Goal: Task Accomplishment & Management: Manage account settings

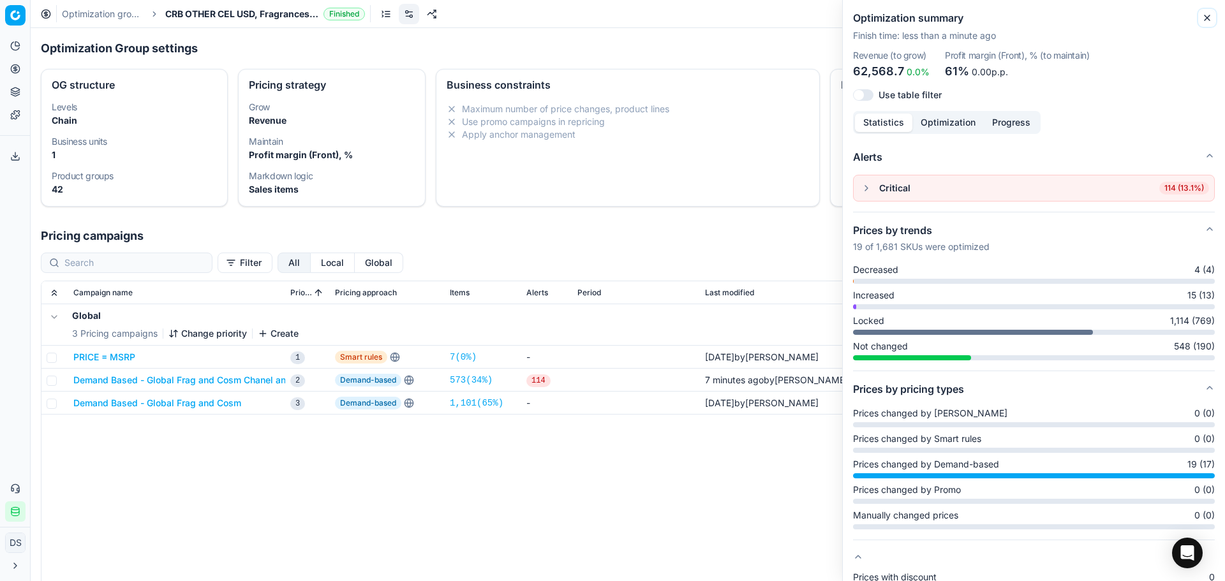
click at [1201, 19] on button "Close" at bounding box center [1207, 17] width 15 height 15
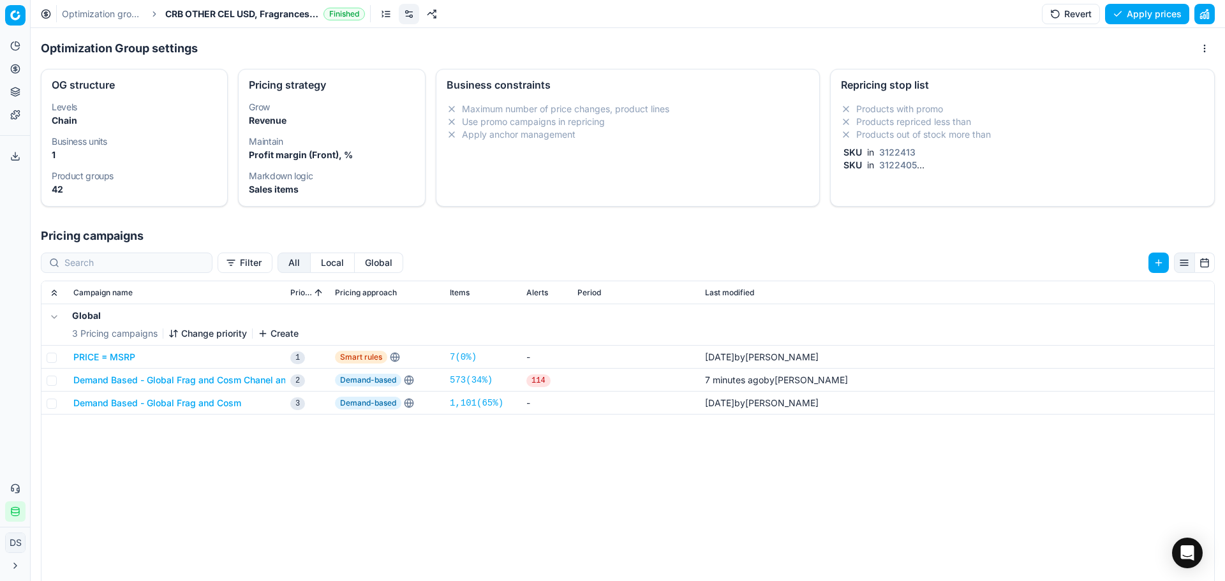
click at [15, 74] on button "Pricing" at bounding box center [15, 69] width 20 height 20
click at [98, 112] on link "Pricing campaigns" at bounding box center [122, 113] width 149 height 18
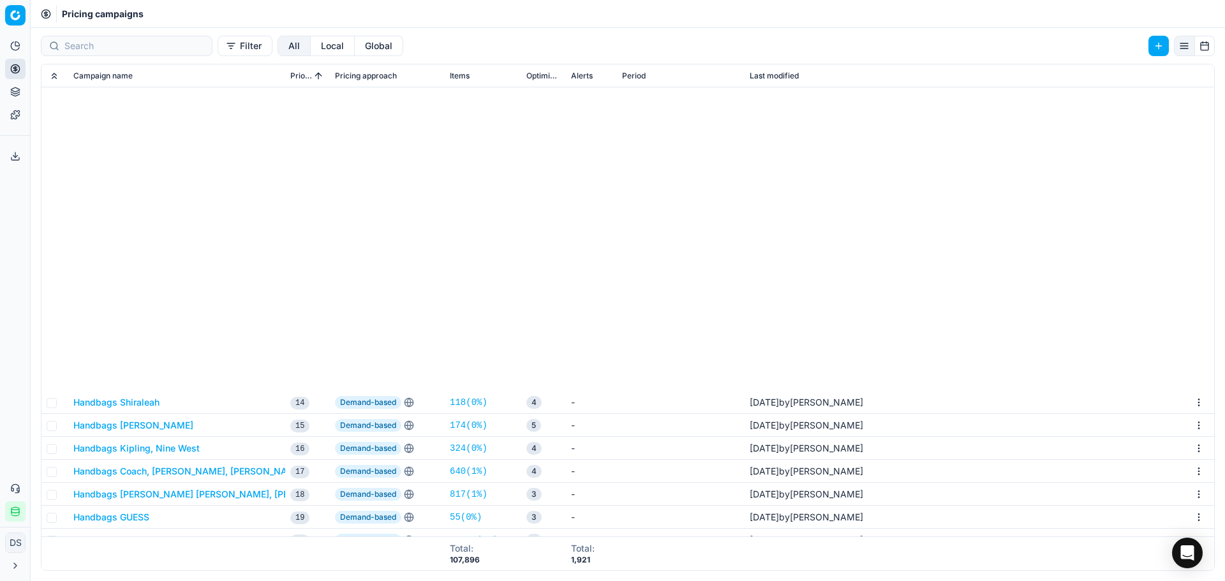
scroll to position [383, 0]
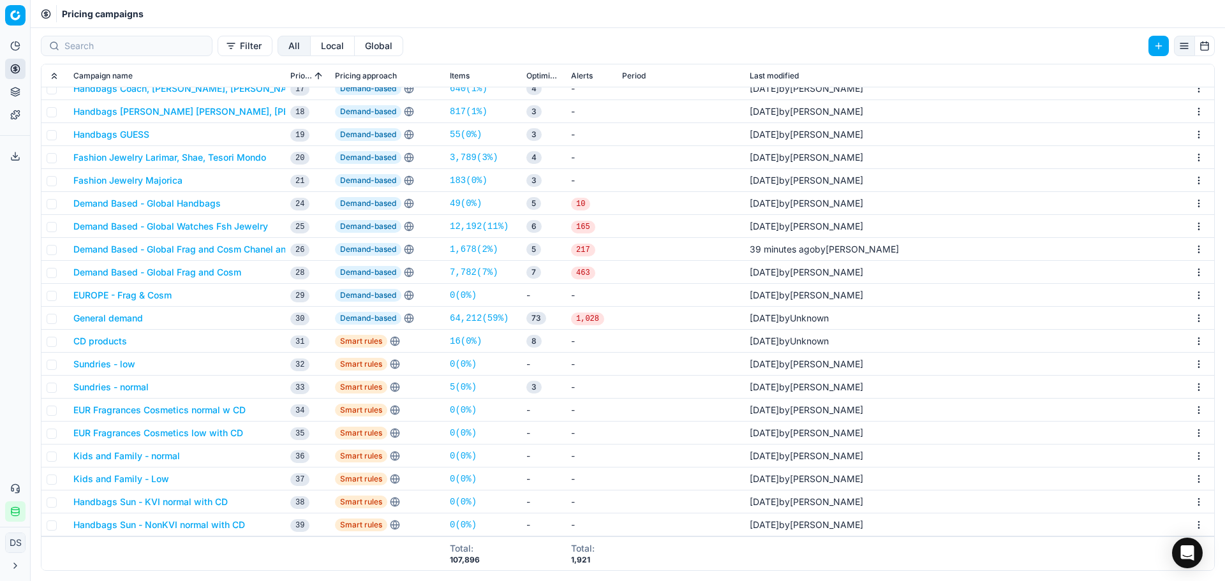
click at [214, 253] on button "Demand Based - Global Frag and Cosm Chanel and Dior" at bounding box center [192, 249] width 238 height 13
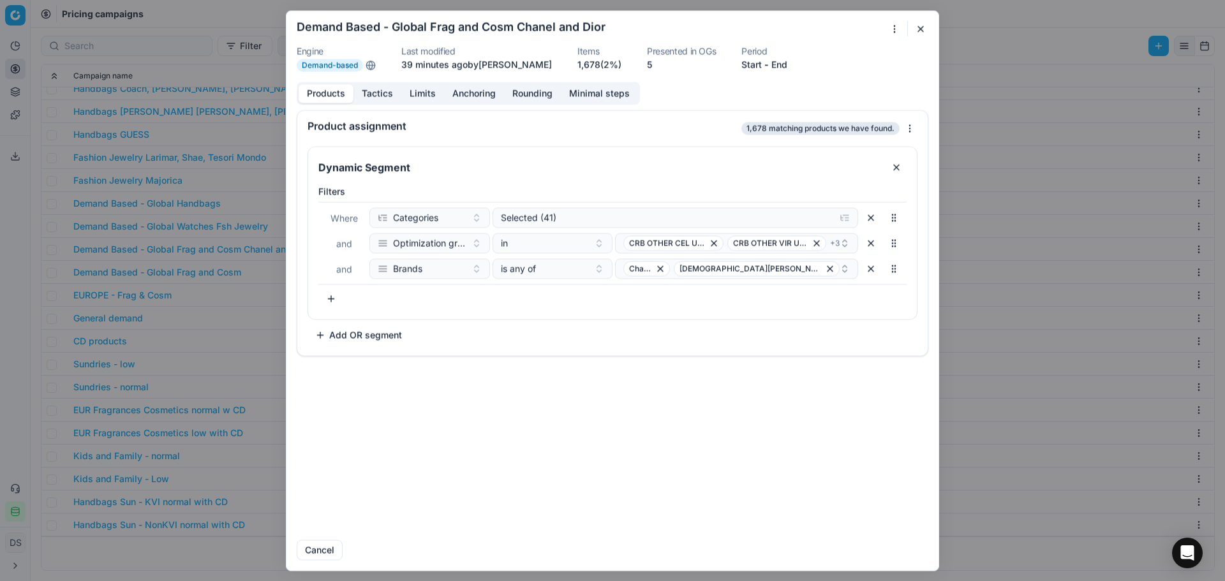
click at [383, 94] on button "Tactics" at bounding box center [377, 93] width 48 height 19
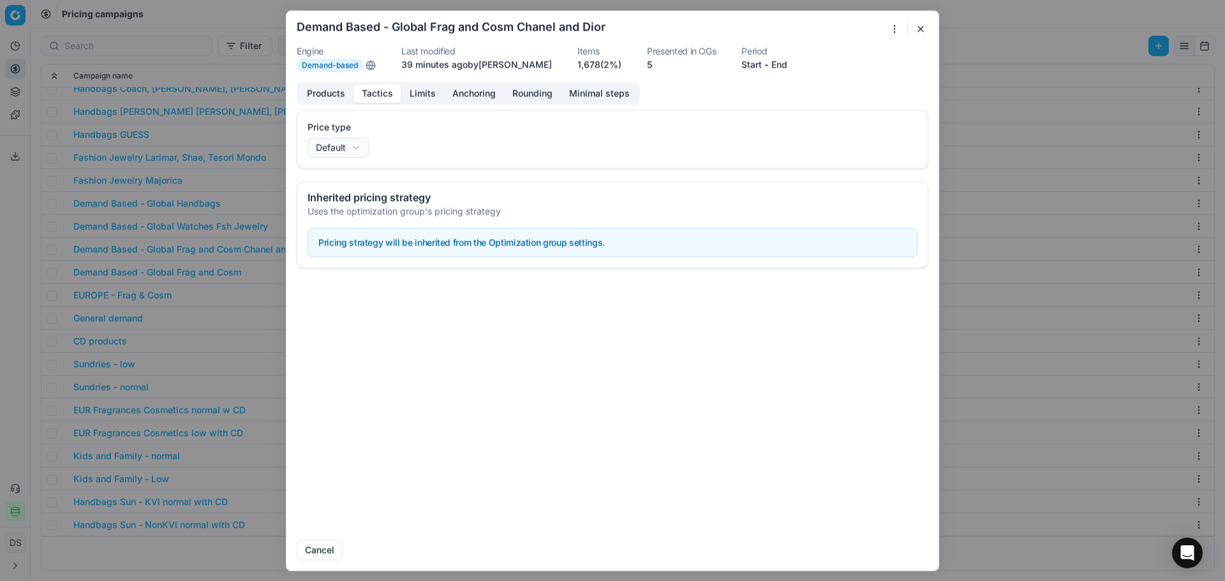
click at [413, 96] on button "Limits" at bounding box center [422, 93] width 43 height 19
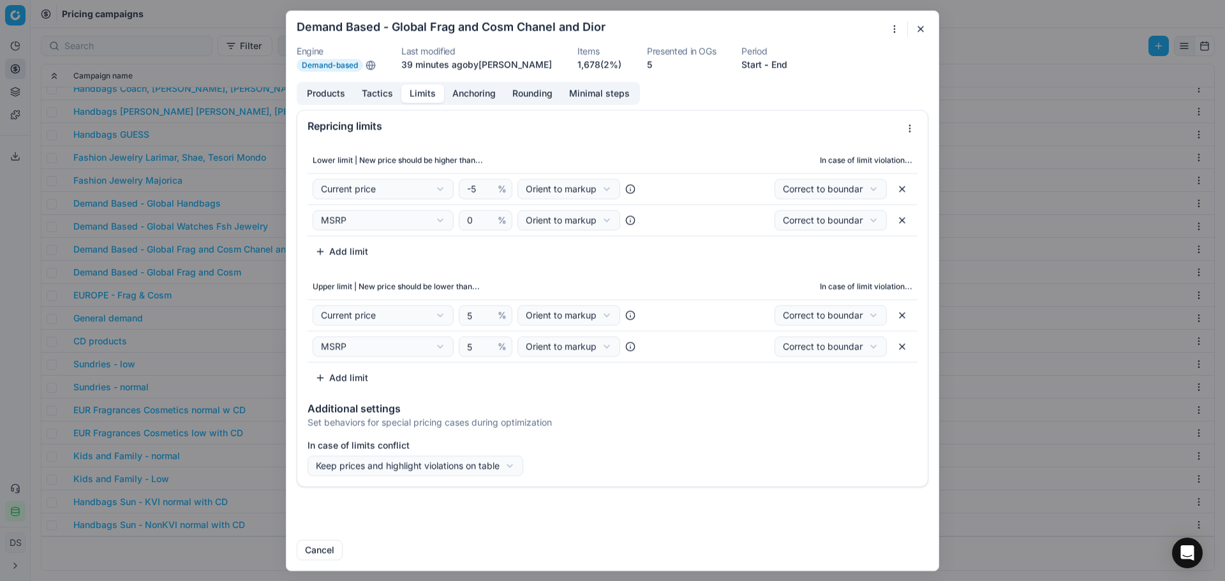
click at [452, 461] on div "We are saving PC settings. Please wait, it should take a few minutes Demand Bas…" at bounding box center [612, 290] width 1225 height 581
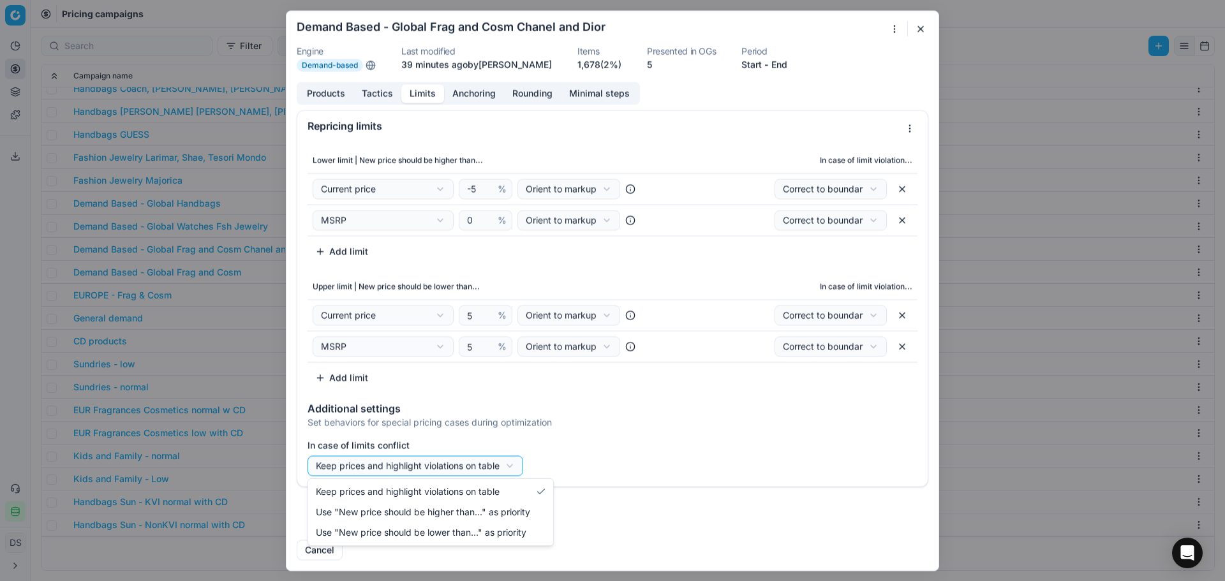
select select "lower"
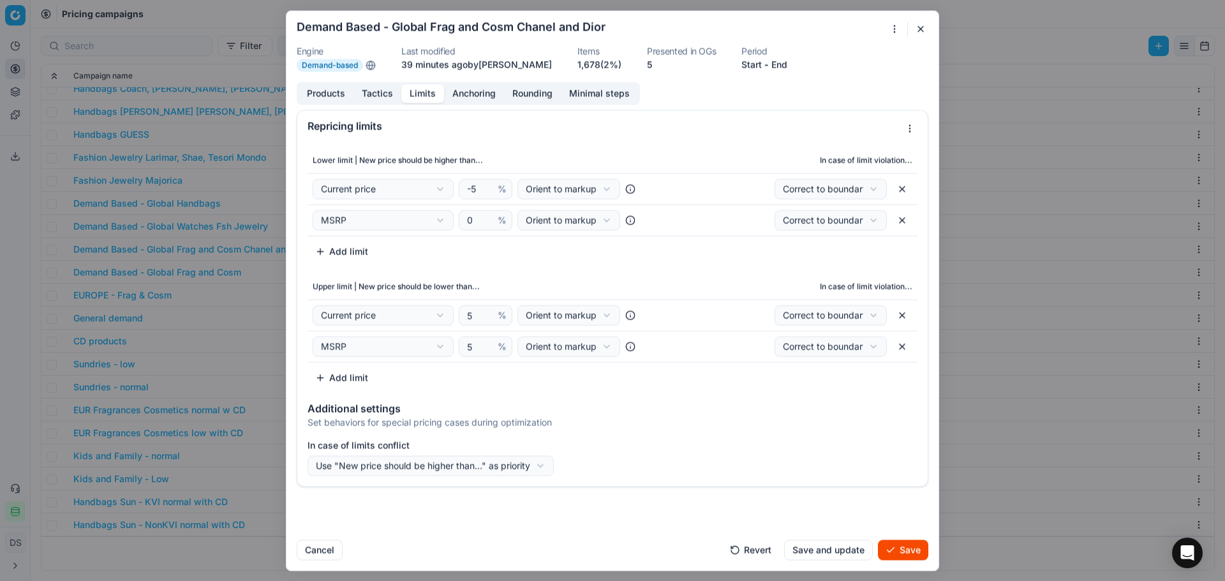
click at [908, 189] on button "button" at bounding box center [902, 189] width 20 height 20
select select "msrp"
type input "0"
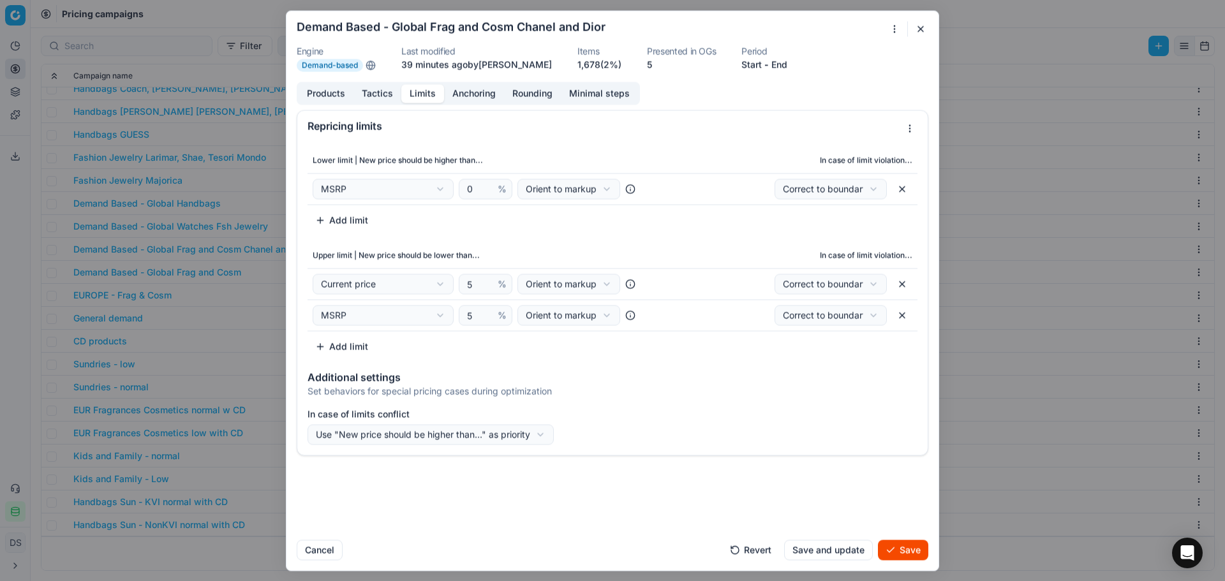
click at [904, 552] on button "Save" at bounding box center [903, 550] width 50 height 20
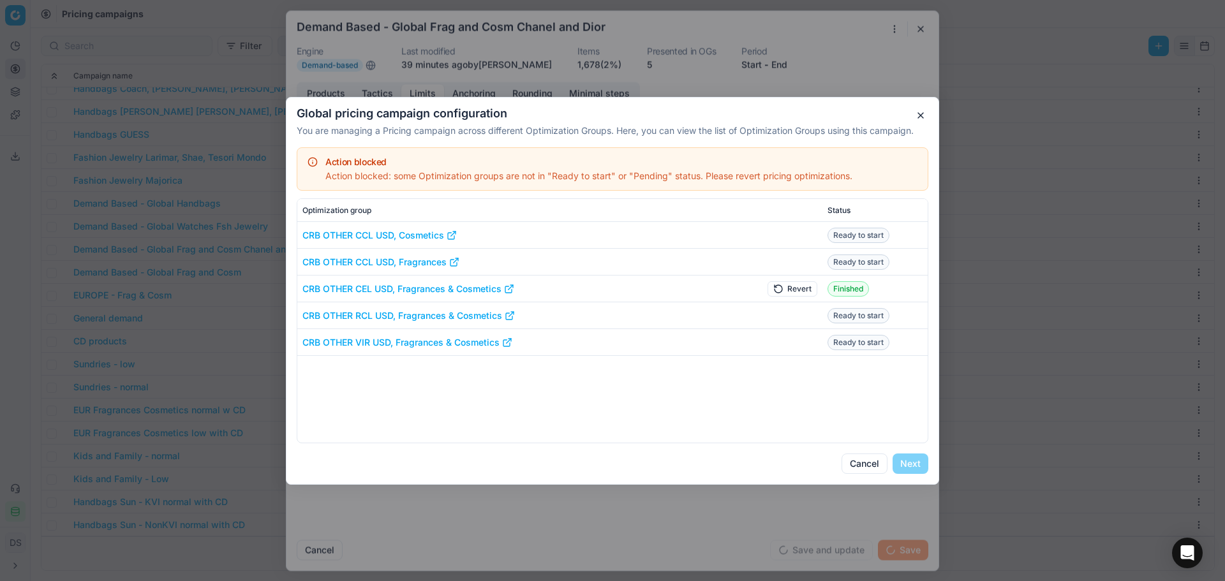
click at [806, 290] on button "Revert" at bounding box center [793, 288] width 50 height 15
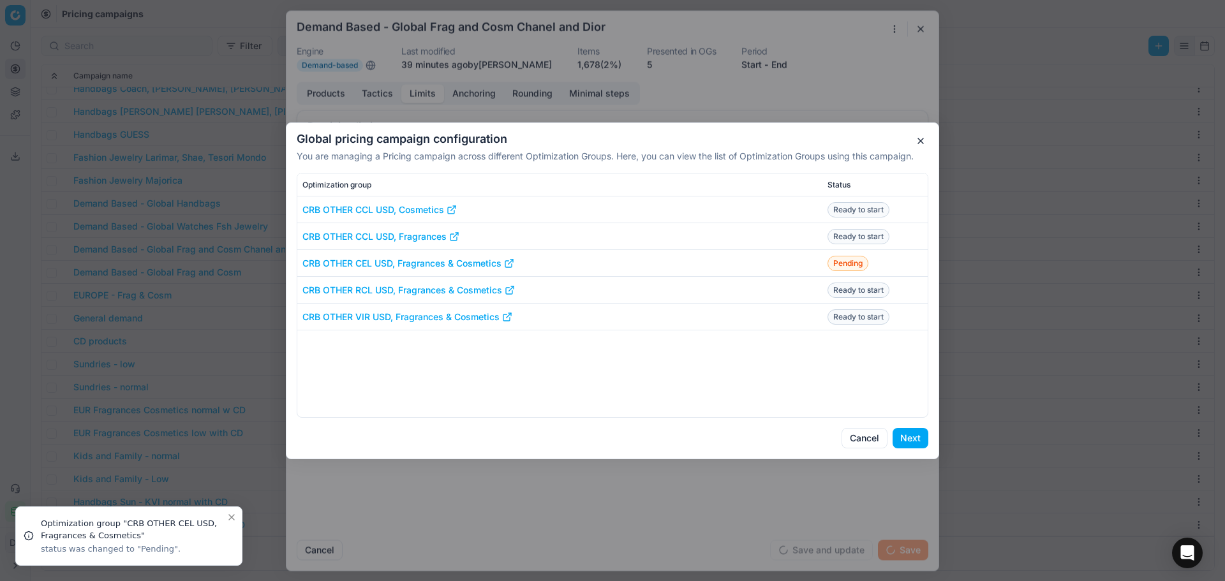
click at [921, 443] on button "Next" at bounding box center [911, 438] width 36 height 20
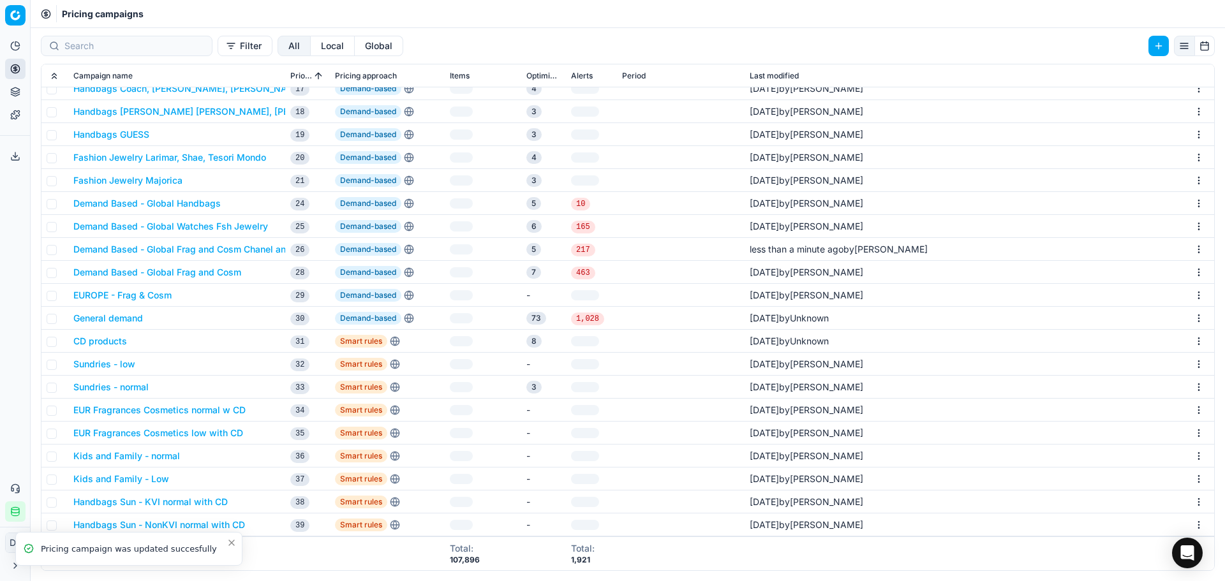
click at [7, 48] on button "Analytics" at bounding box center [15, 46] width 20 height 20
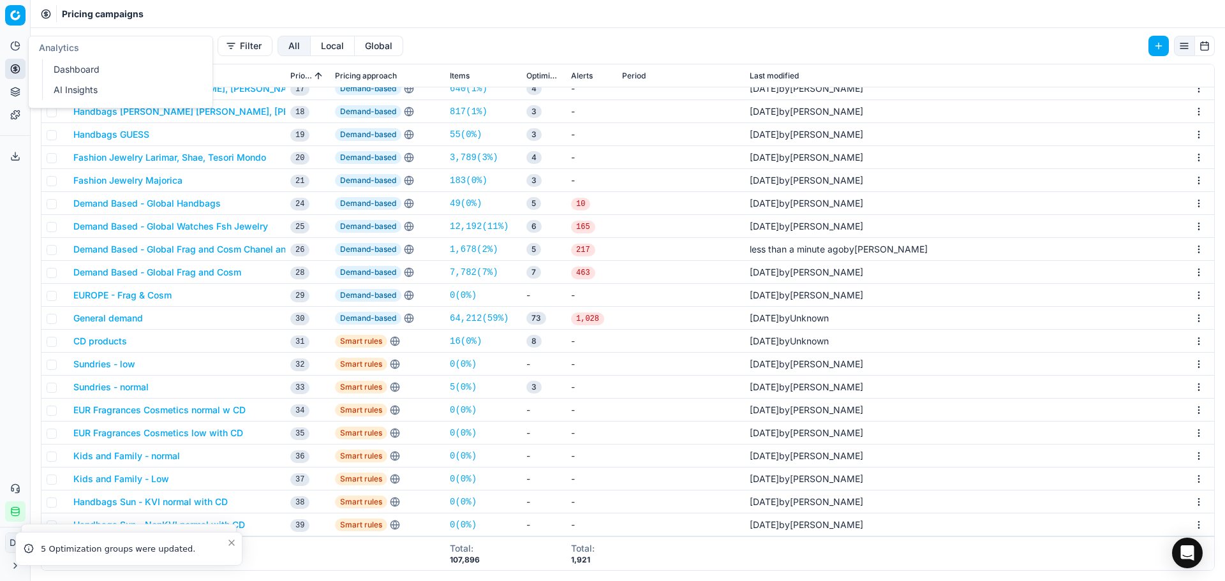
click at [13, 70] on icon at bounding box center [14, 68] width 3 height 3
click at [57, 87] on link "Optimization groups" at bounding box center [122, 93] width 149 height 18
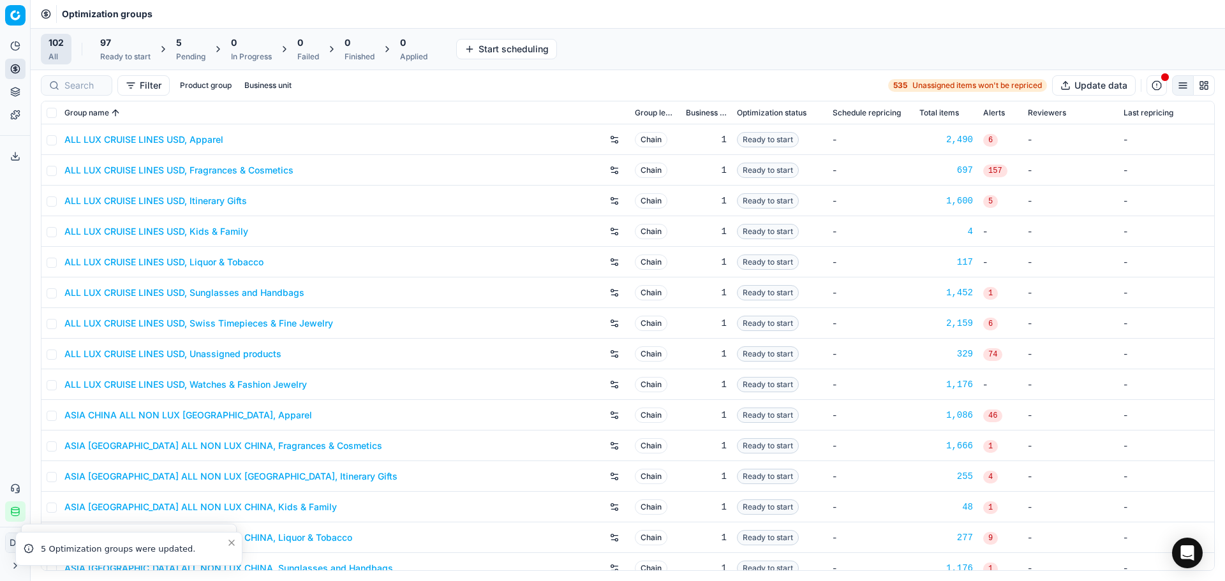
click at [186, 56] on div "Pending" at bounding box center [190, 57] width 29 height 10
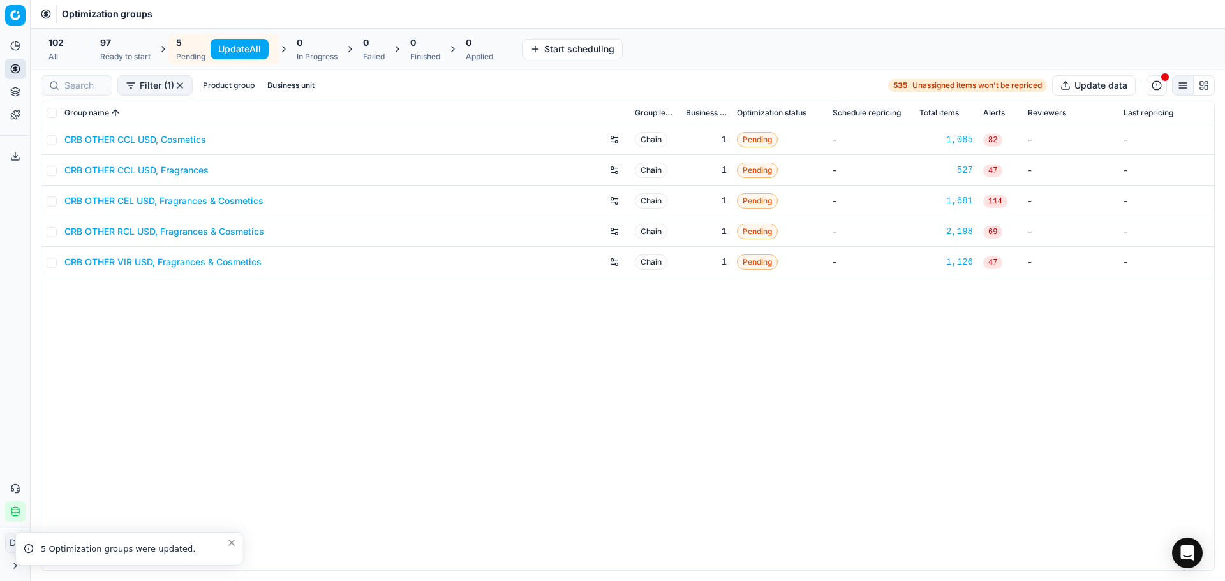
click at [156, 202] on link "CRB OTHER CEL USD, Fragrances & Cosmetics" at bounding box center [163, 201] width 199 height 13
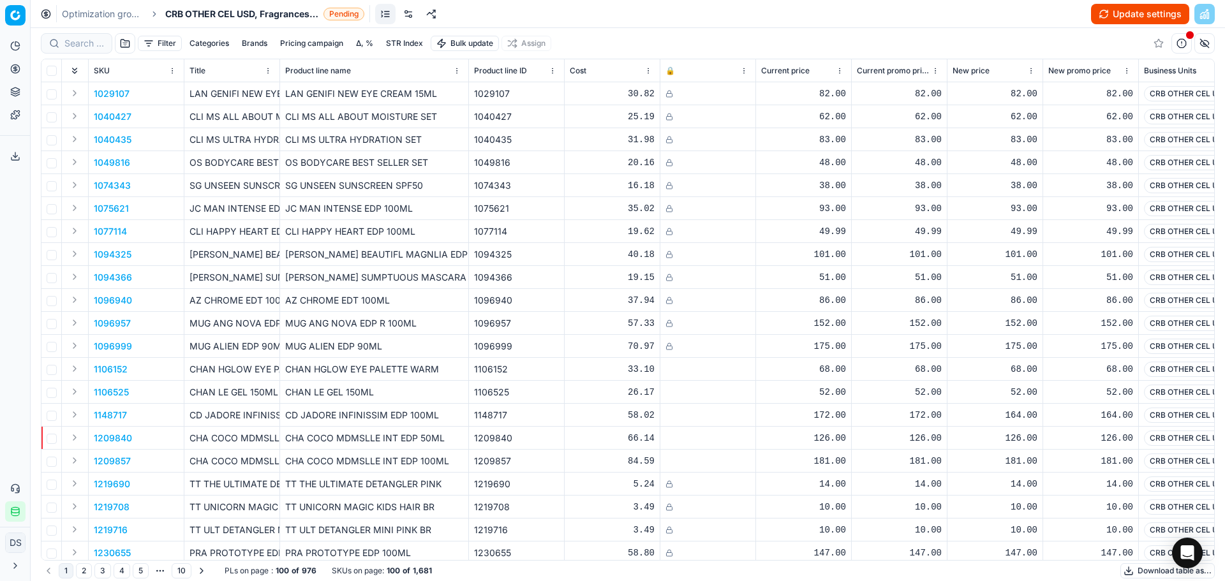
click at [1133, 19] on button "Update settings" at bounding box center [1140, 14] width 98 height 20
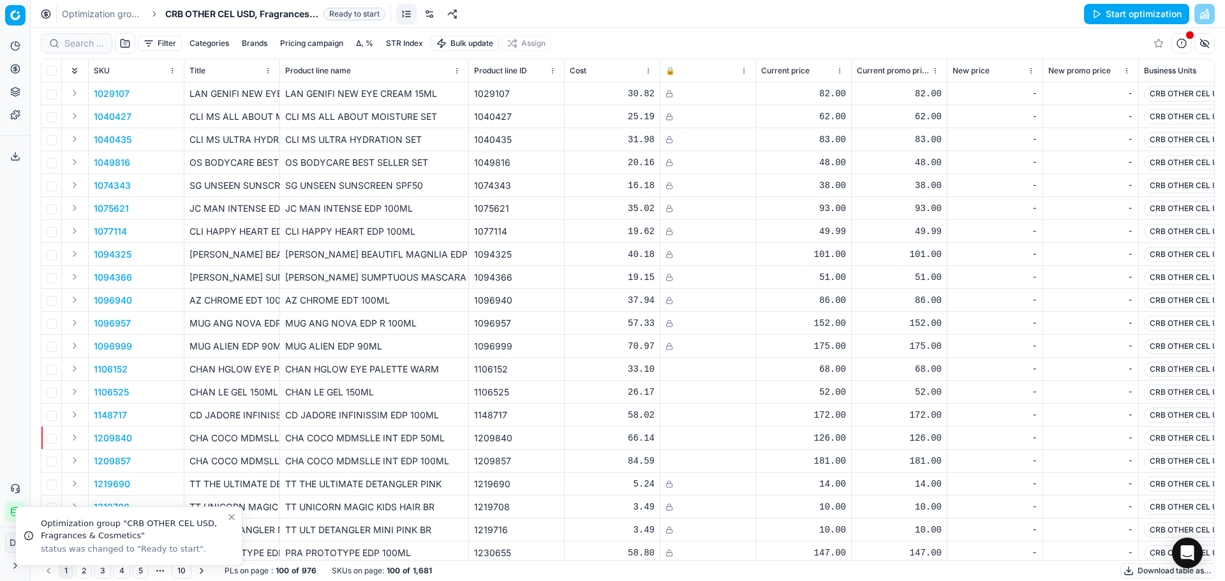
click at [1113, 14] on button "Start optimization" at bounding box center [1136, 14] width 105 height 20
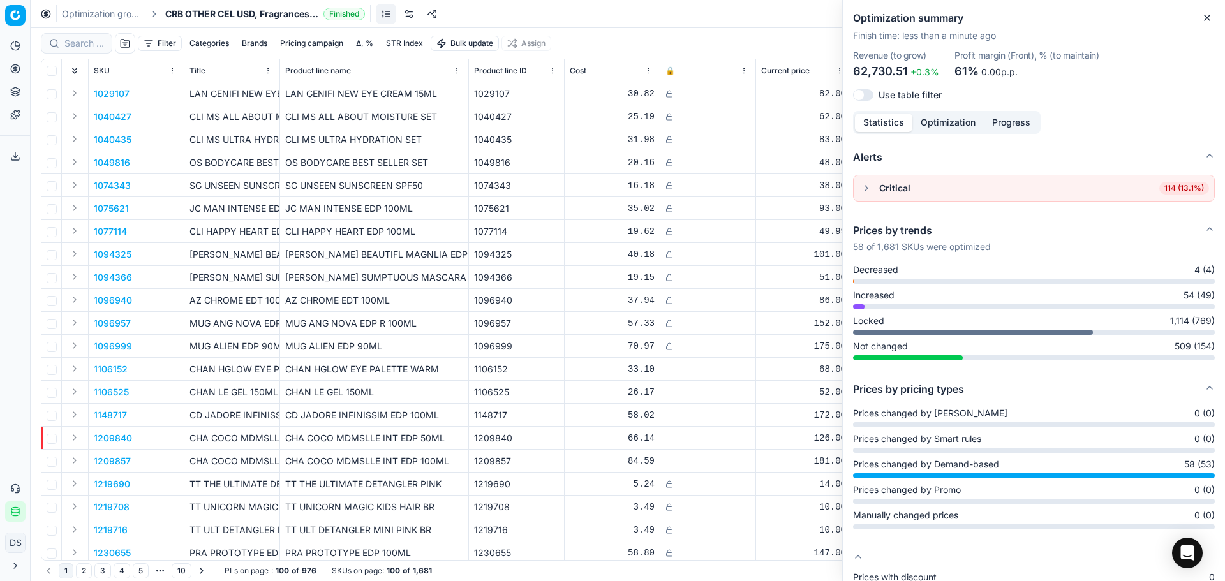
click at [864, 193] on button "button" at bounding box center [866, 188] width 15 height 15
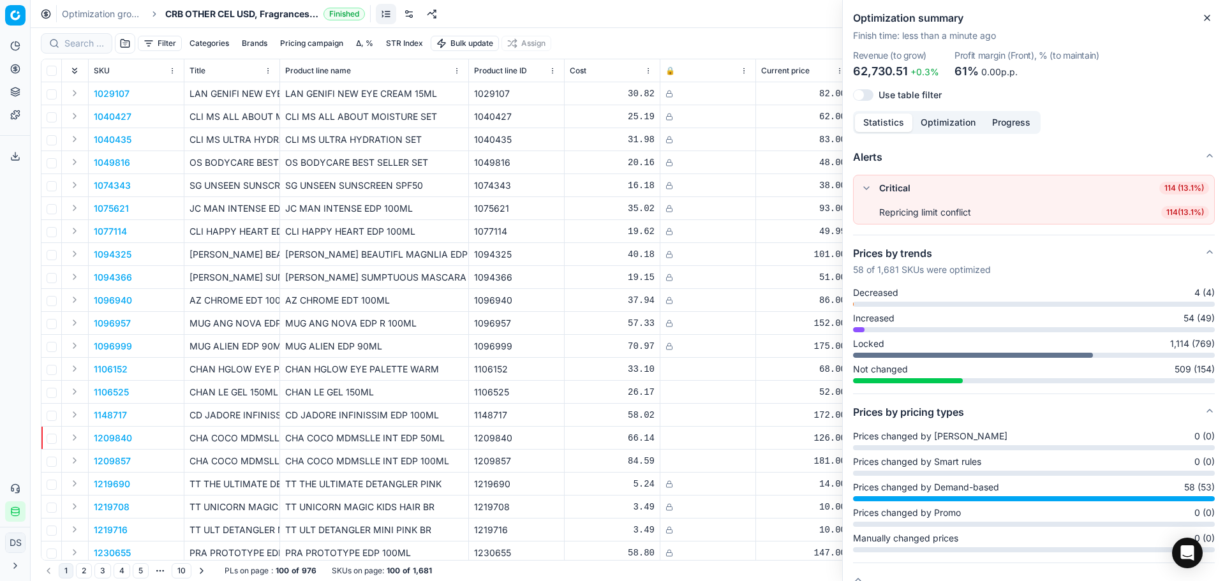
click at [1162, 212] on span "114 ( 13.1% )" at bounding box center [1185, 212] width 48 height 13
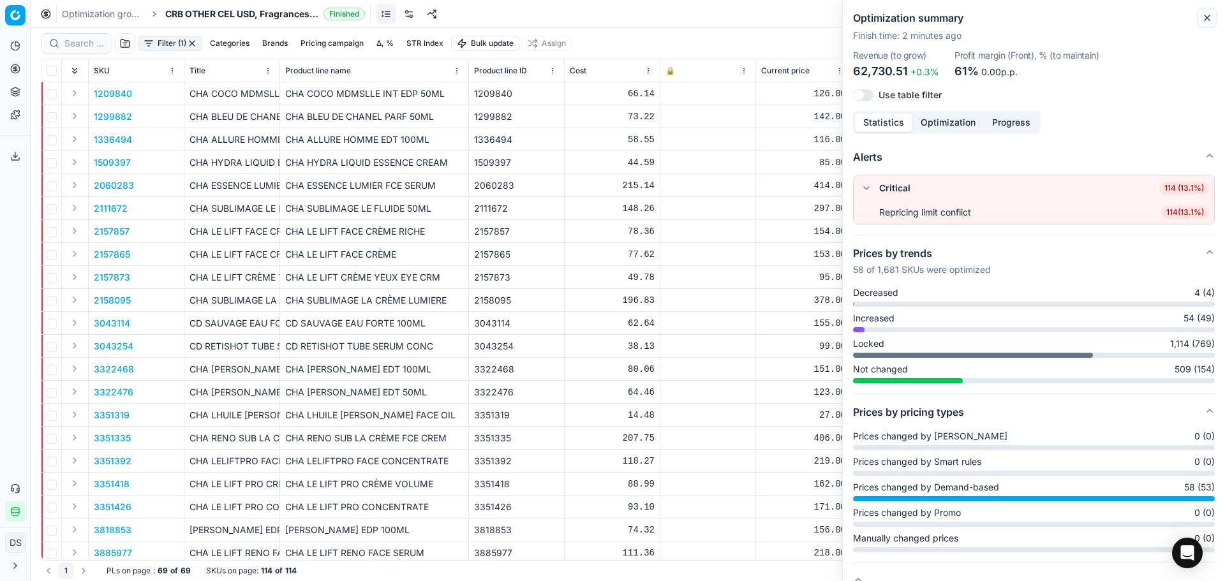
click at [1207, 13] on icon "button" at bounding box center [1207, 18] width 10 height 10
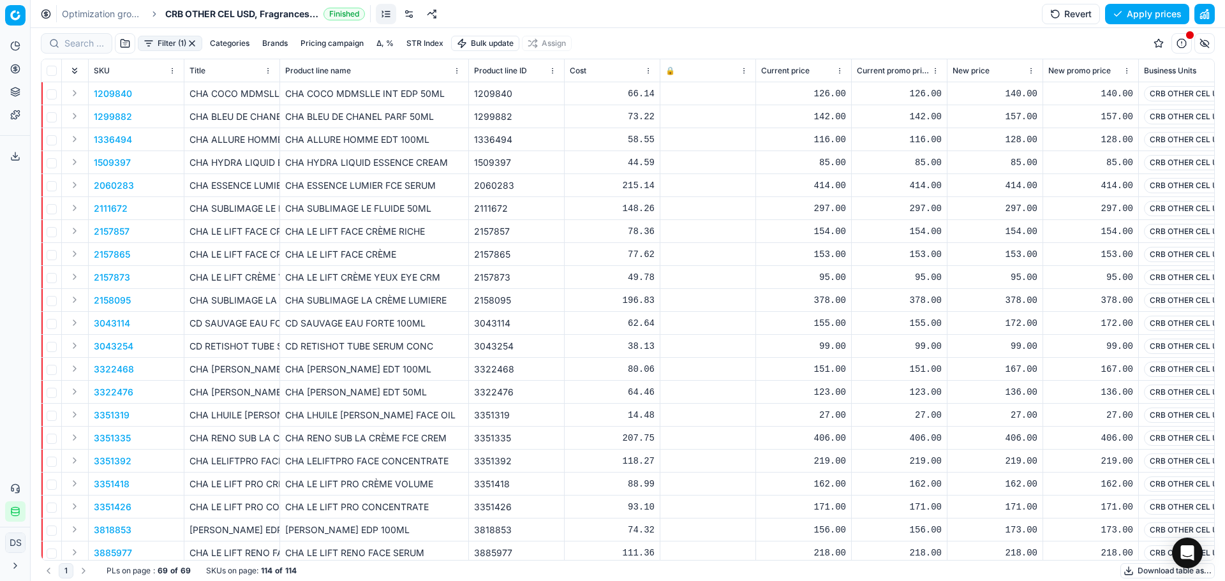
click at [69, 88] on button "Expand" at bounding box center [74, 92] width 15 height 15
click at [110, 117] on p "1209840" at bounding box center [113, 116] width 38 height 13
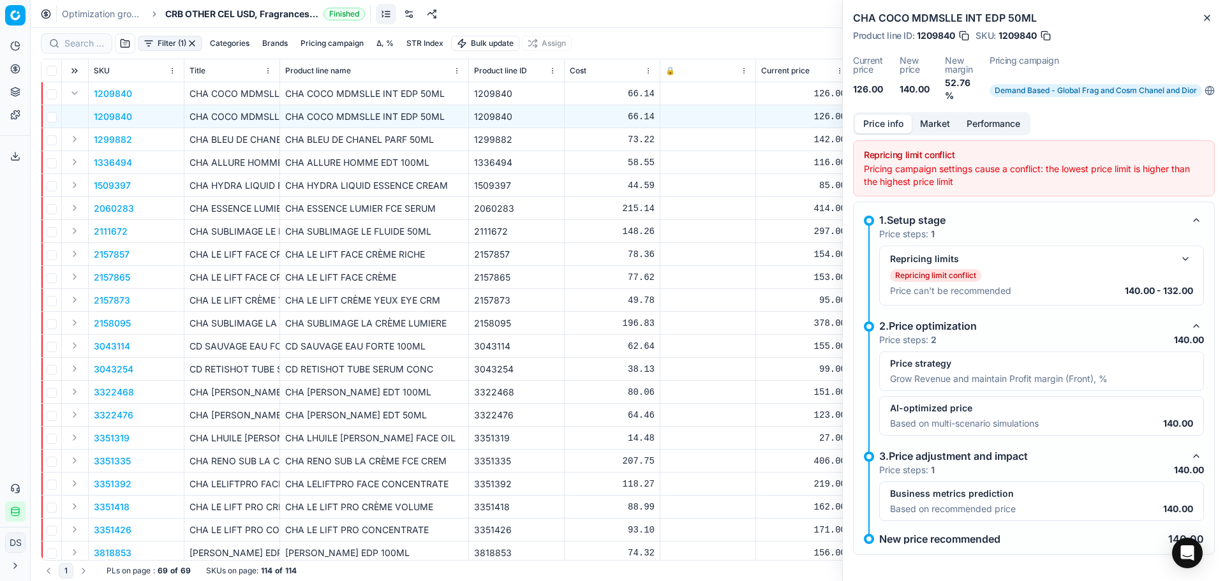
click at [995, 268] on div "Repricing limits Repricing limit conflict Price can't be recommended 140.00 - 1…" at bounding box center [1041, 275] width 303 height 48
click at [1178, 260] on button "button" at bounding box center [1185, 258] width 15 height 15
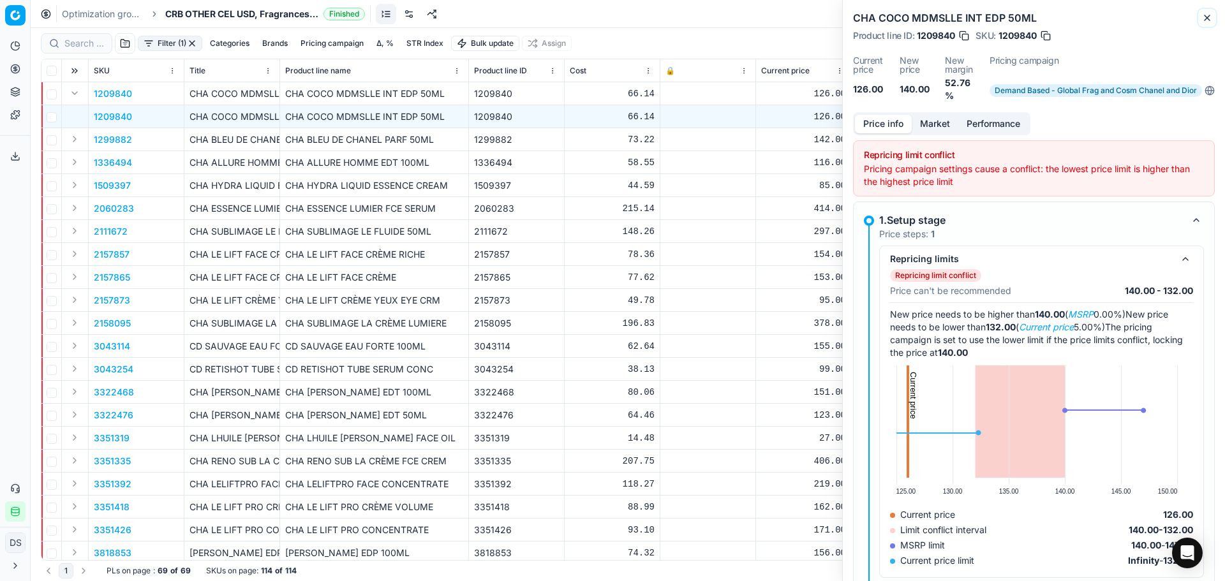
click at [1207, 15] on icon "button" at bounding box center [1207, 18] width 10 height 10
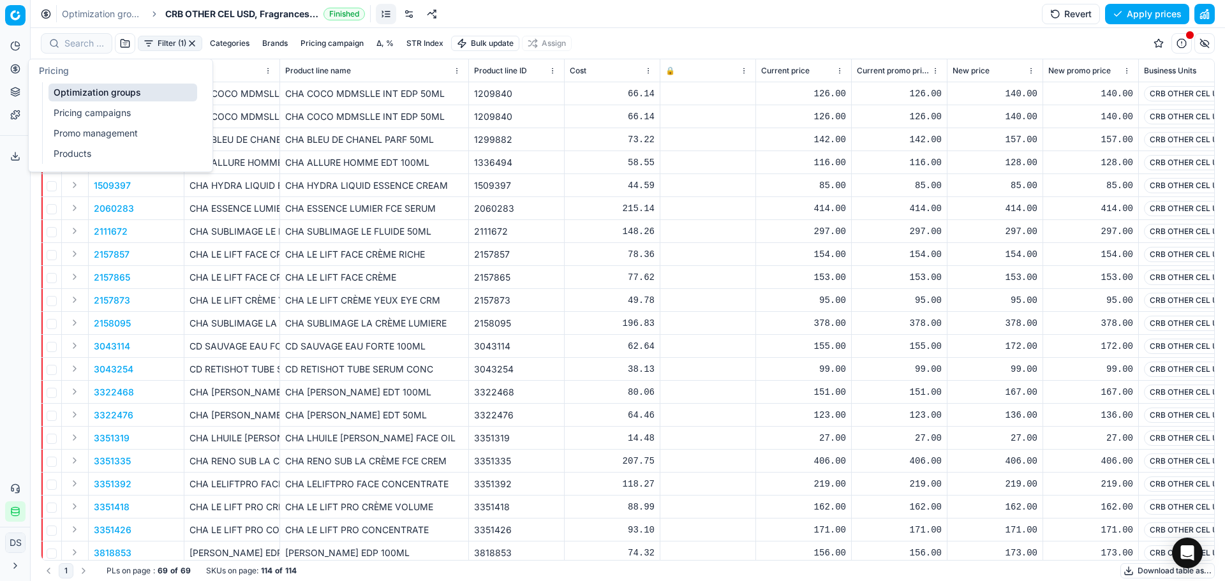
click at [17, 70] on icon at bounding box center [15, 69] width 10 height 10
click at [107, 111] on link "Pricing campaigns" at bounding box center [122, 113] width 149 height 18
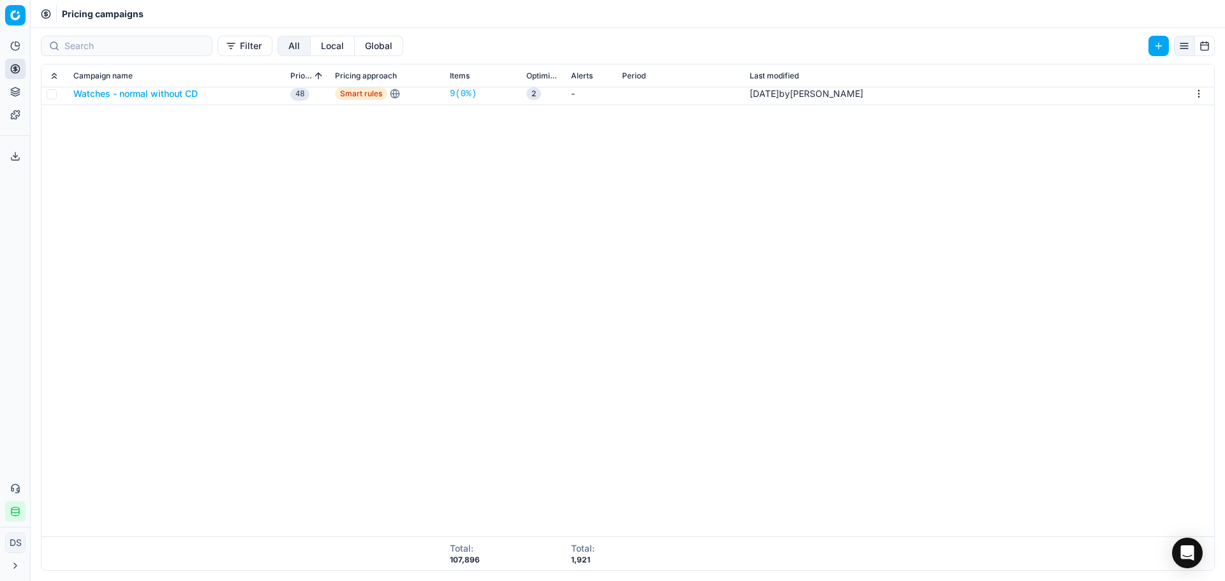
scroll to position [447, 0]
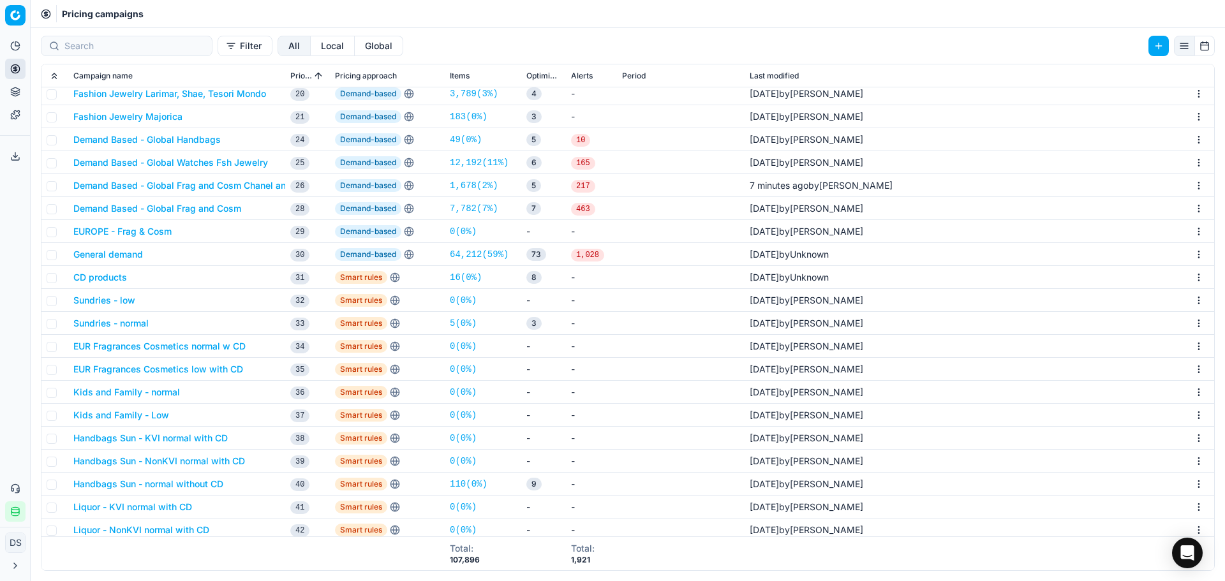
click at [247, 188] on button "Demand Based - Global Frag and Cosm Chanel and Dior" at bounding box center [192, 185] width 238 height 13
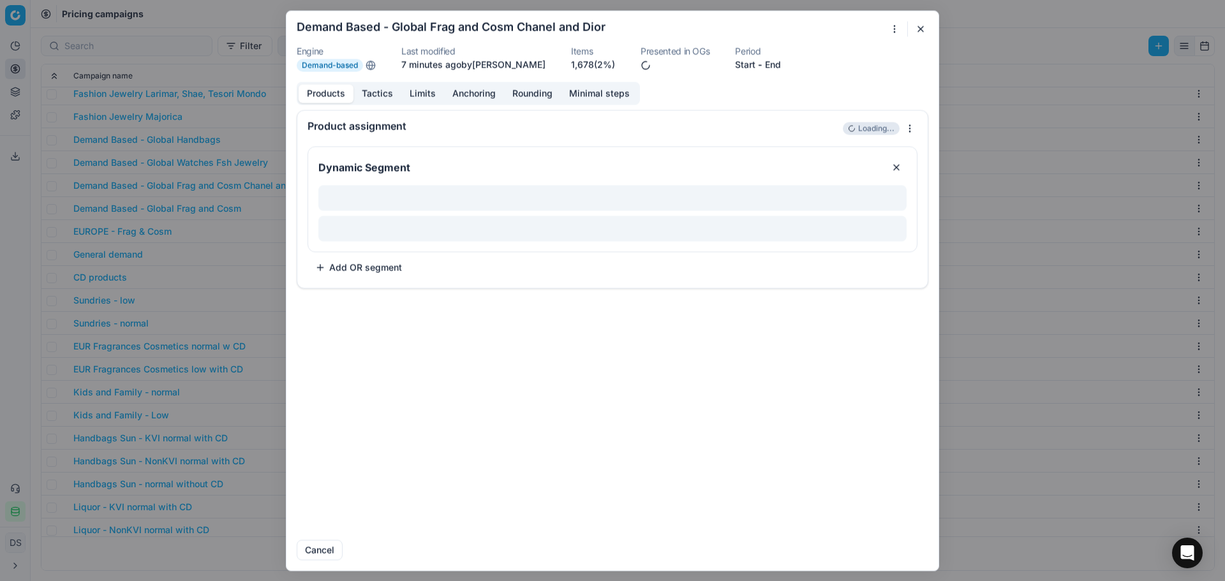
click at [401, 91] on button "Limits" at bounding box center [422, 93] width 43 height 19
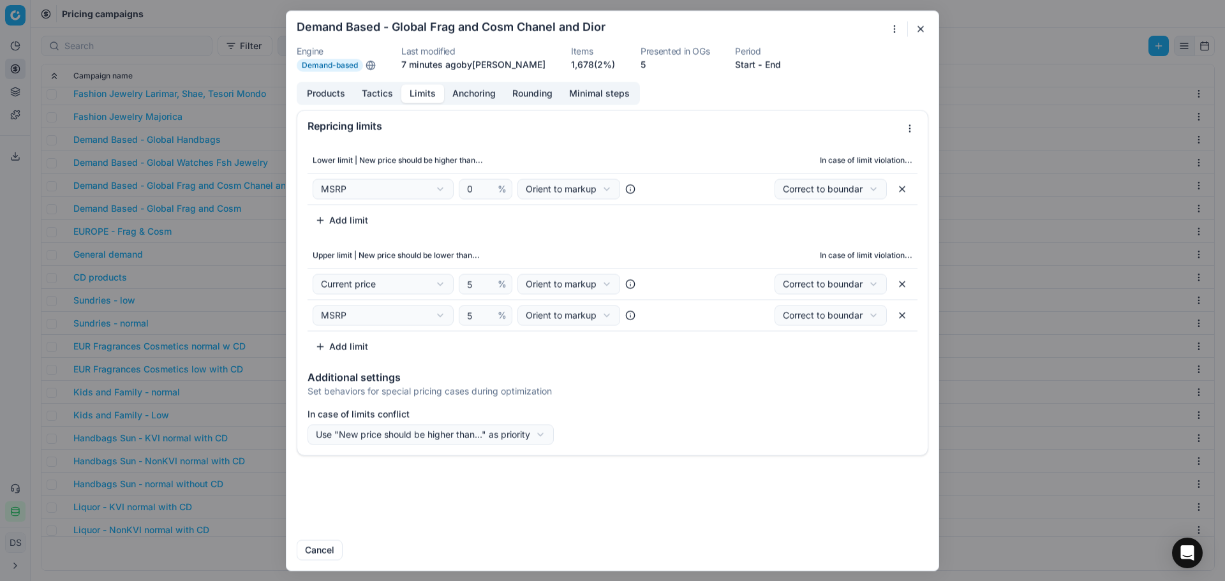
click at [909, 194] on button "button" at bounding box center [902, 189] width 20 height 20
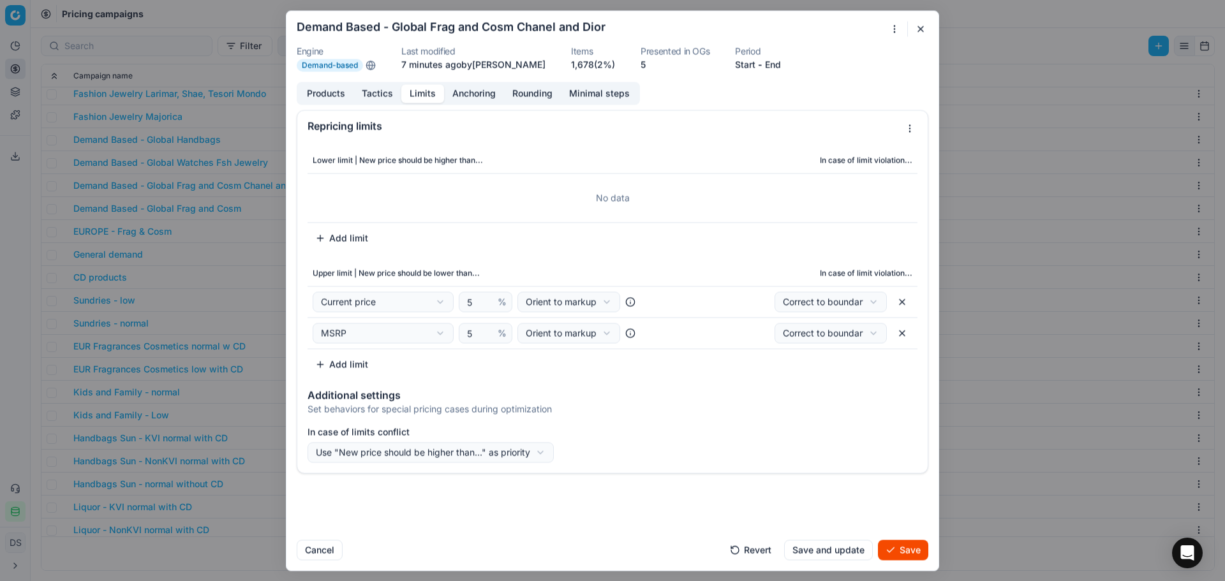
click at [906, 34] on div at bounding box center [900, 28] width 26 height 15
click at [919, 27] on button "button" at bounding box center [920, 28] width 15 height 15
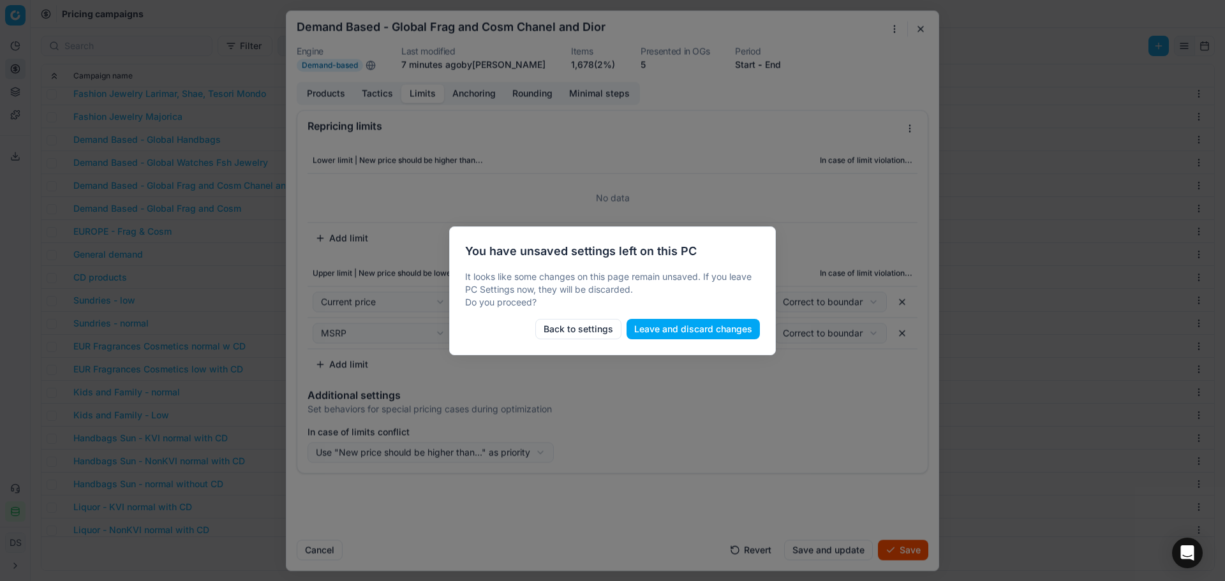
click at [690, 334] on button "Leave and discard changes" at bounding box center [693, 329] width 133 height 20
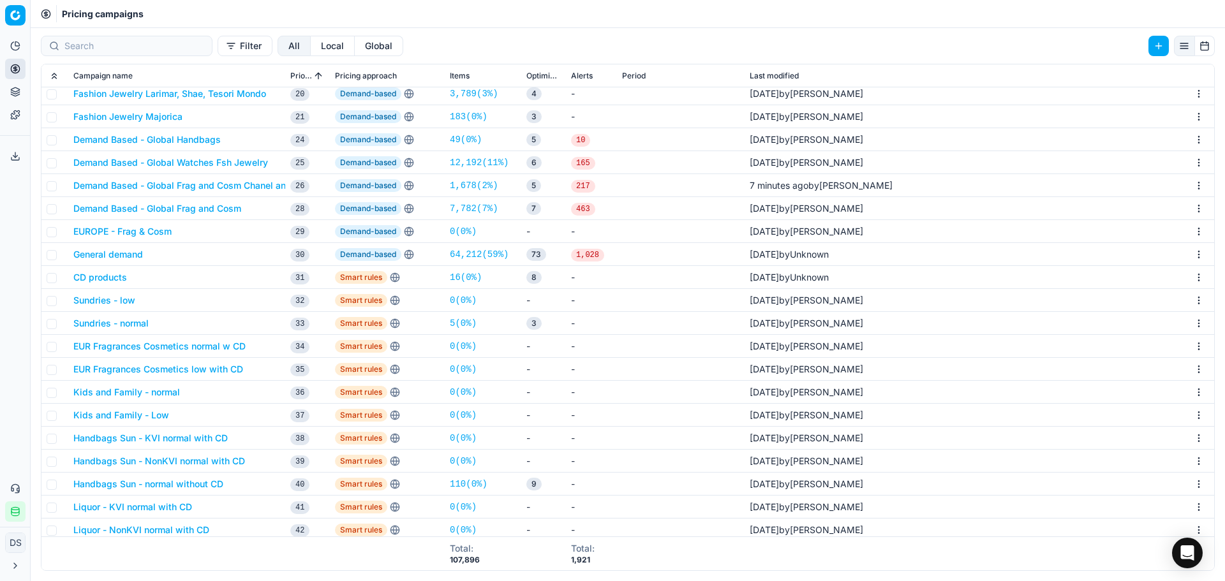
click at [256, 188] on button "Demand Based - Global Frag and Cosm Chanel and Dior" at bounding box center [192, 185] width 238 height 13
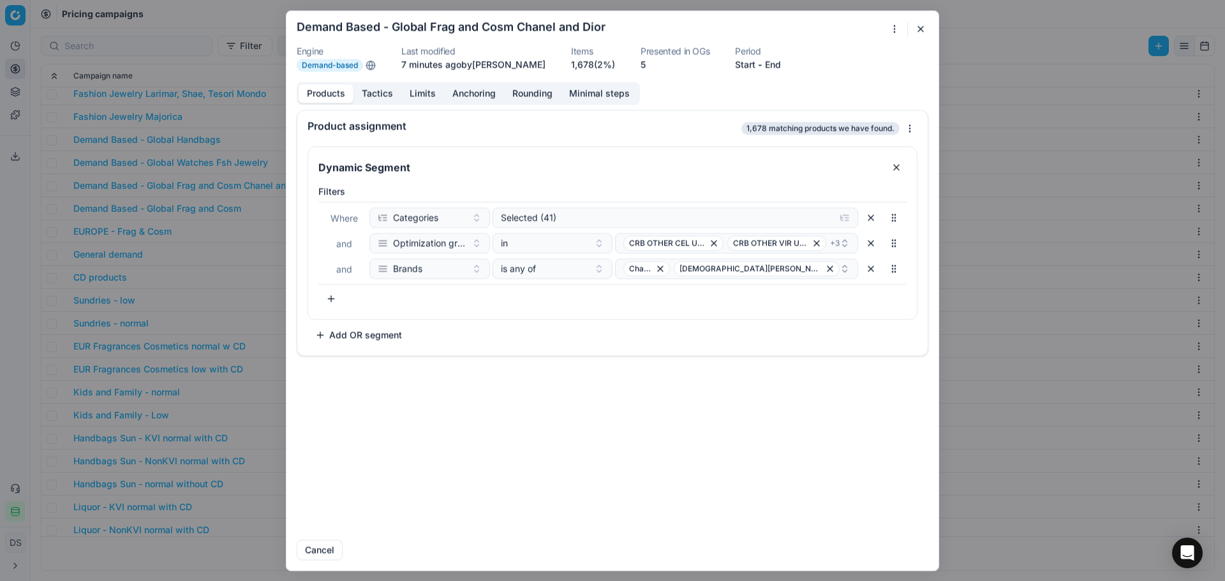
click at [395, 100] on button "Tactics" at bounding box center [377, 93] width 48 height 19
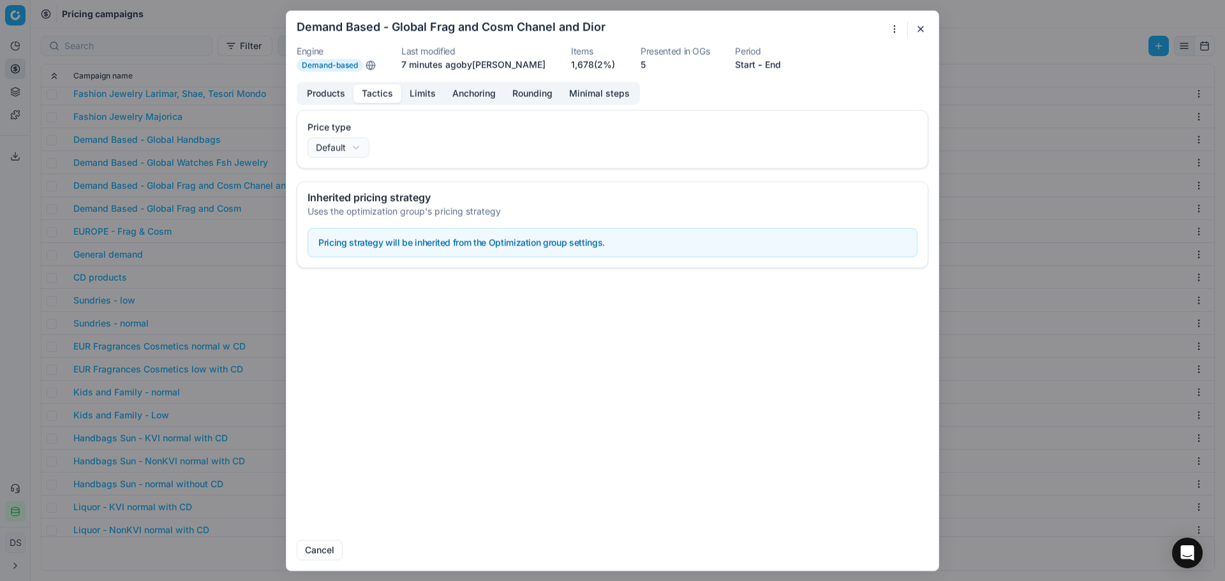
click at [437, 87] on button "Limits" at bounding box center [422, 93] width 43 height 19
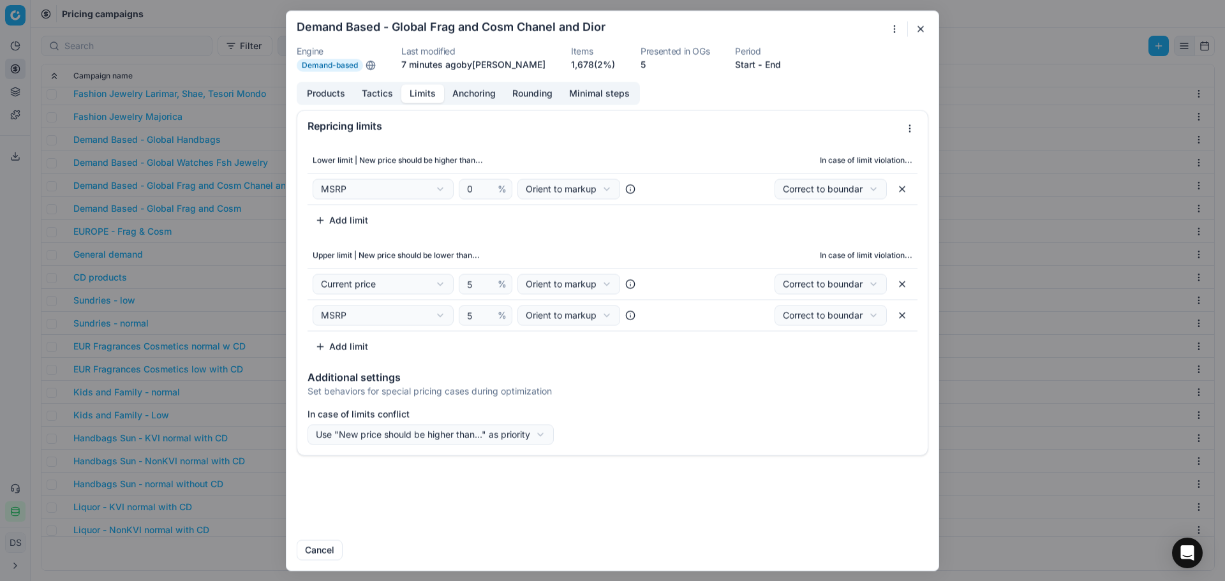
click at [339, 223] on button "Add limit" at bounding box center [342, 220] width 68 height 20
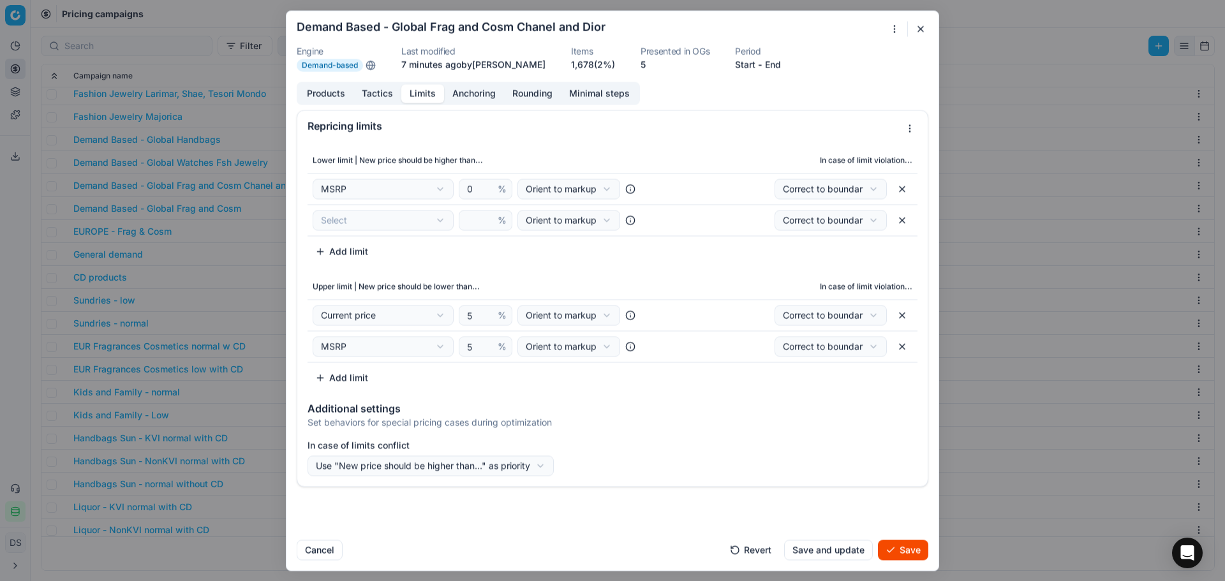
drag, startPoint x: 311, startPoint y: 219, endPoint x: 309, endPoint y: 228, distance: 9.0
click at [312, 228] on td "Select Cost Current price Current promo price Market min price Market max price…" at bounding box center [486, 219] width 356 height 31
click at [309, 228] on td "Select Cost Current price Current promo price Market min price Market max price…" at bounding box center [486, 219] width 356 height 31
click at [348, 227] on div "We are saving PC settings. Please wait, it should take a few minutes Demand Bas…" at bounding box center [612, 290] width 1225 height 581
select select "last_price"
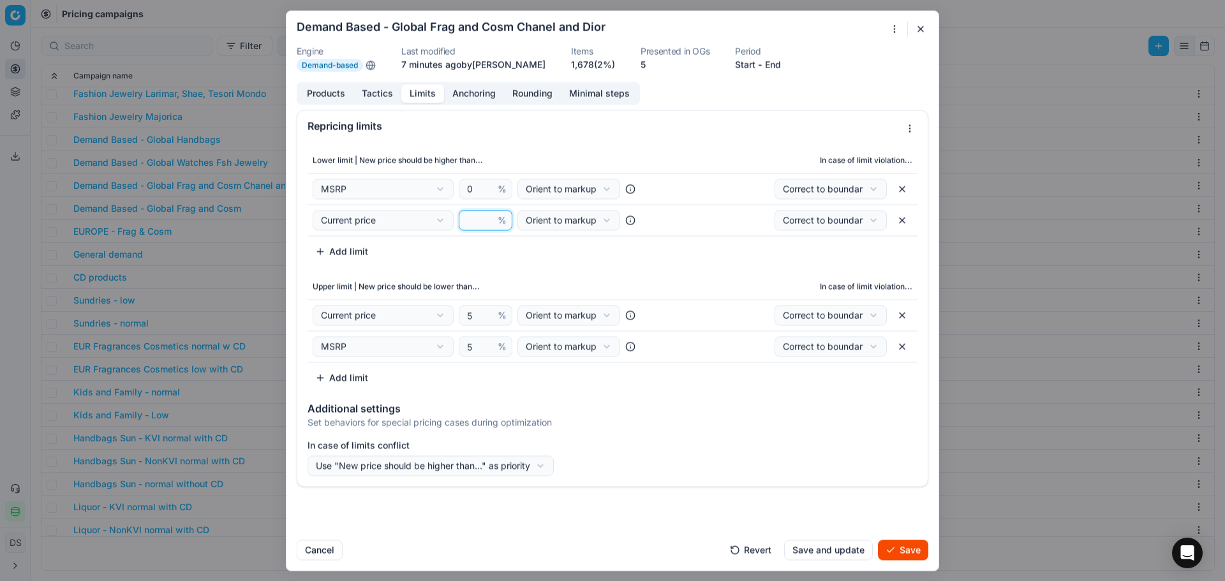
click at [473, 225] on input "number" at bounding box center [479, 220] width 31 height 19
type input "-5"
click at [597, 303] on td "Current price Cost Current price Current promo price Market min price Market ma…" at bounding box center [486, 315] width 356 height 31
drag, startPoint x: 708, startPoint y: 228, endPoint x: 713, endPoint y: 182, distance: 46.2
click at [713, 182] on tbody "MSRP Cost Current price Current promo price Market min price Market max price M…" at bounding box center [613, 204] width 610 height 63
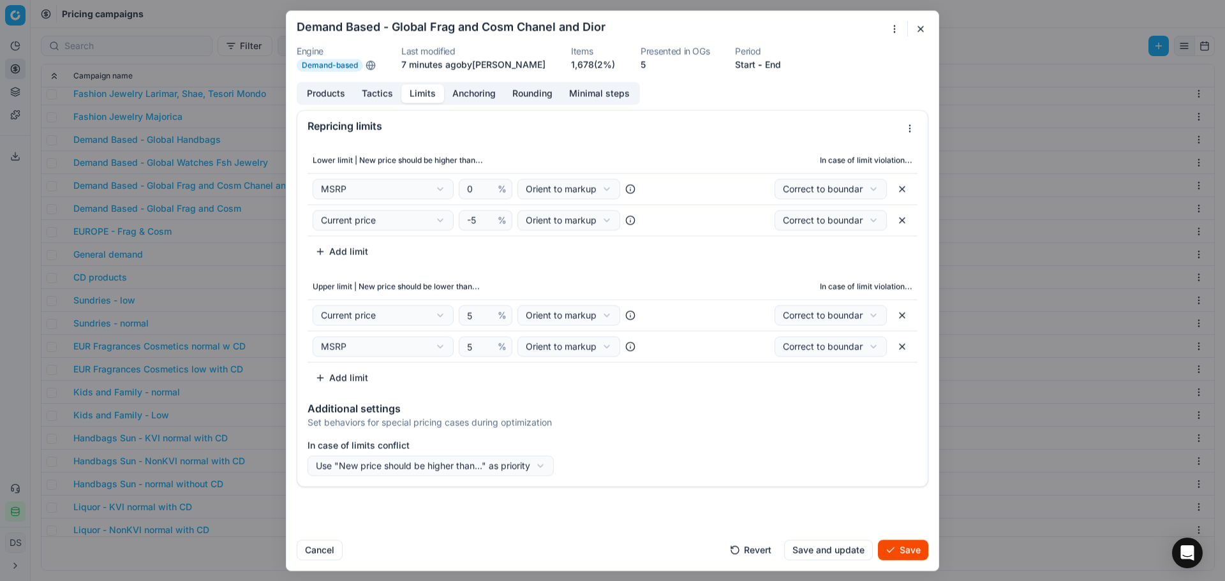
click at [702, 241] on div "Lower limit | New price should be higher than... In case of limit violation... …" at bounding box center [613, 204] width 610 height 114
click at [906, 320] on button "button" at bounding box center [902, 315] width 20 height 20
select select "msrp"
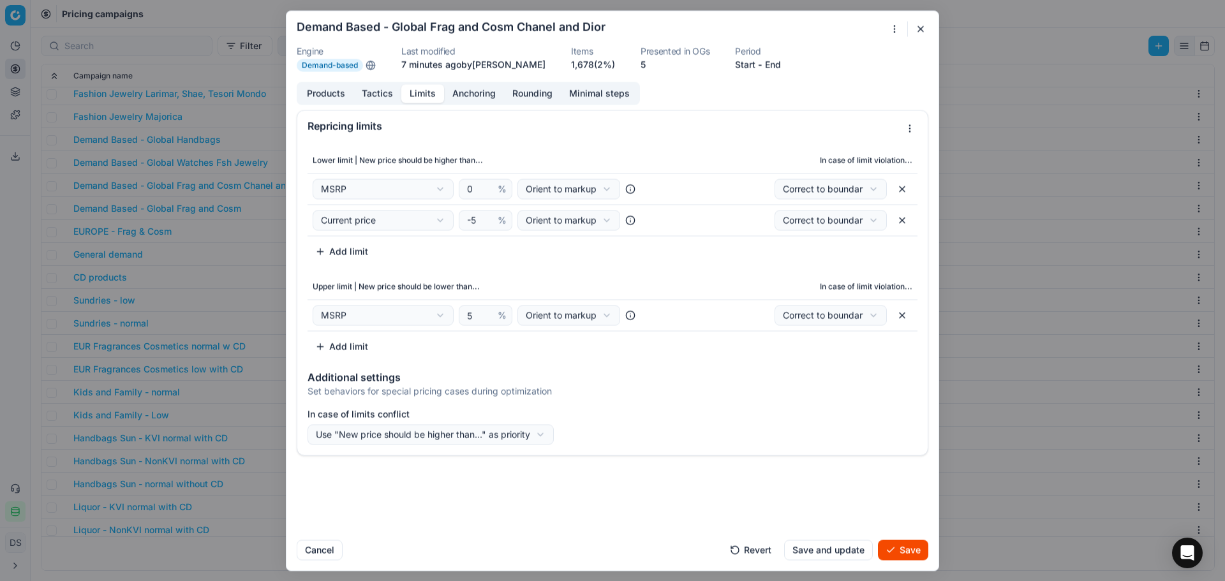
click at [909, 564] on form "We are saving PC settings. Please wait, it should take a few minutes Demand Bas…" at bounding box center [612, 291] width 652 height 560
click at [913, 554] on button "Save" at bounding box center [903, 550] width 50 height 20
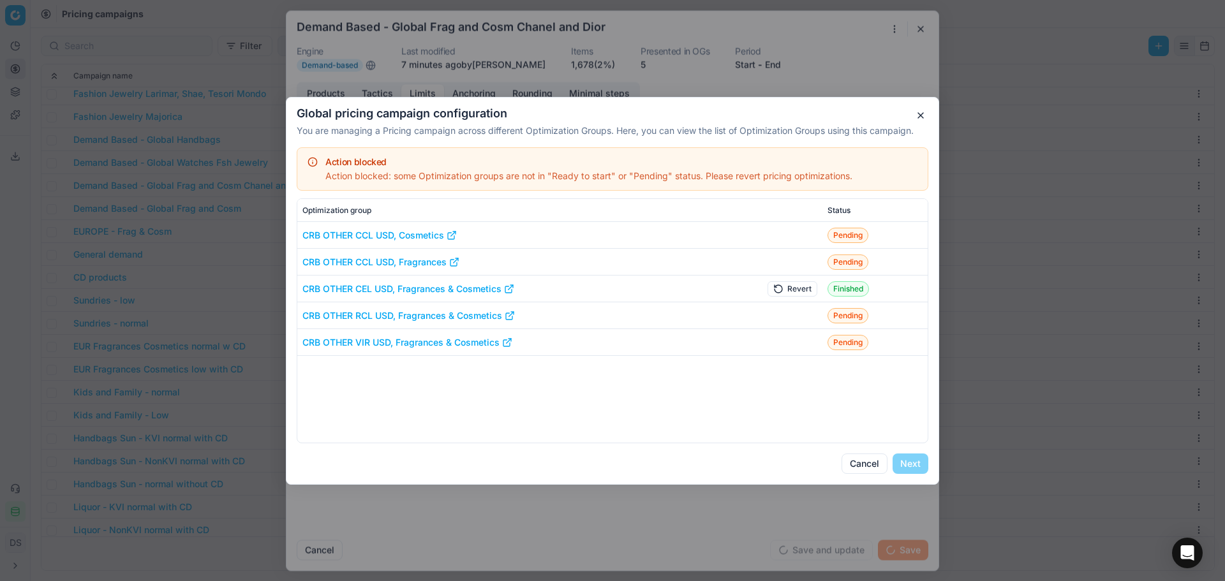
click at [780, 285] on button "Revert" at bounding box center [793, 288] width 50 height 15
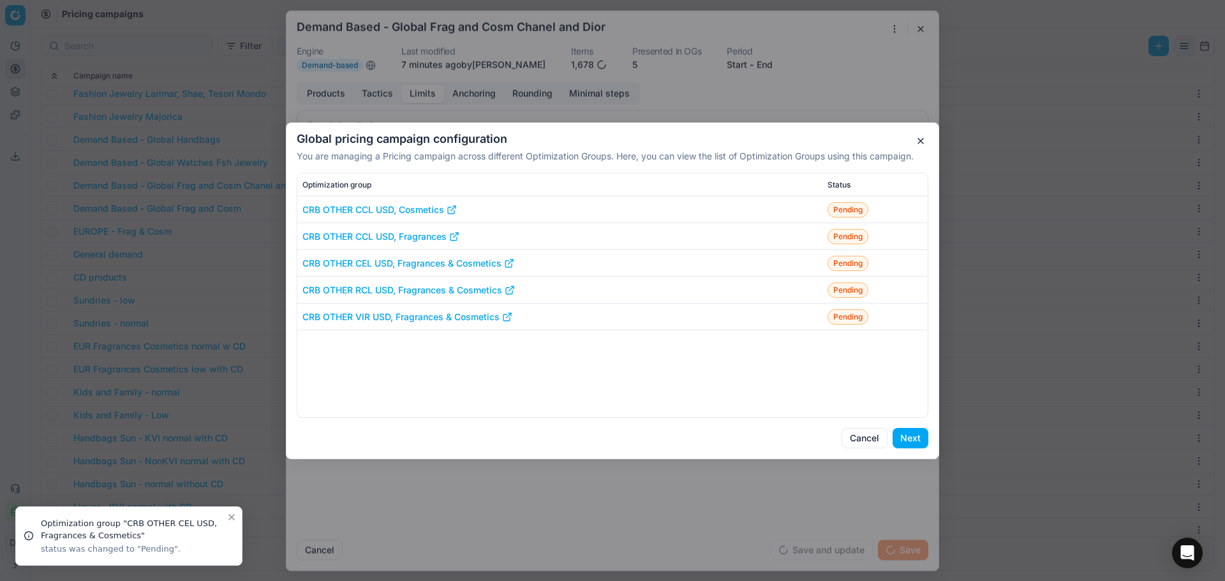
click at [916, 439] on button "Next" at bounding box center [911, 438] width 36 height 20
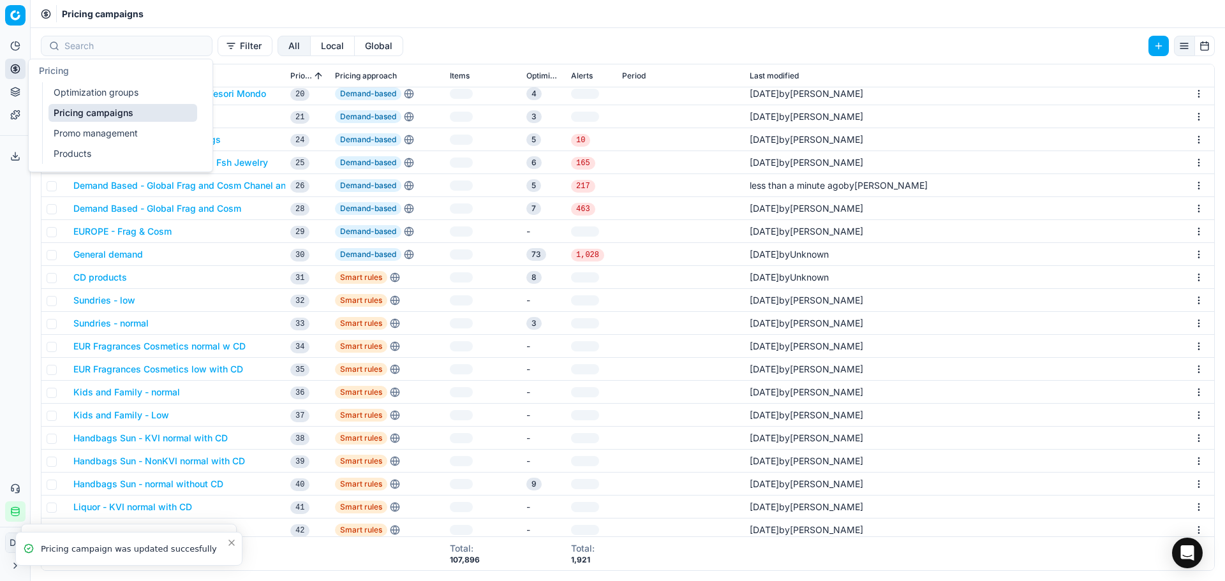
click at [13, 69] on icon at bounding box center [15, 69] width 10 height 10
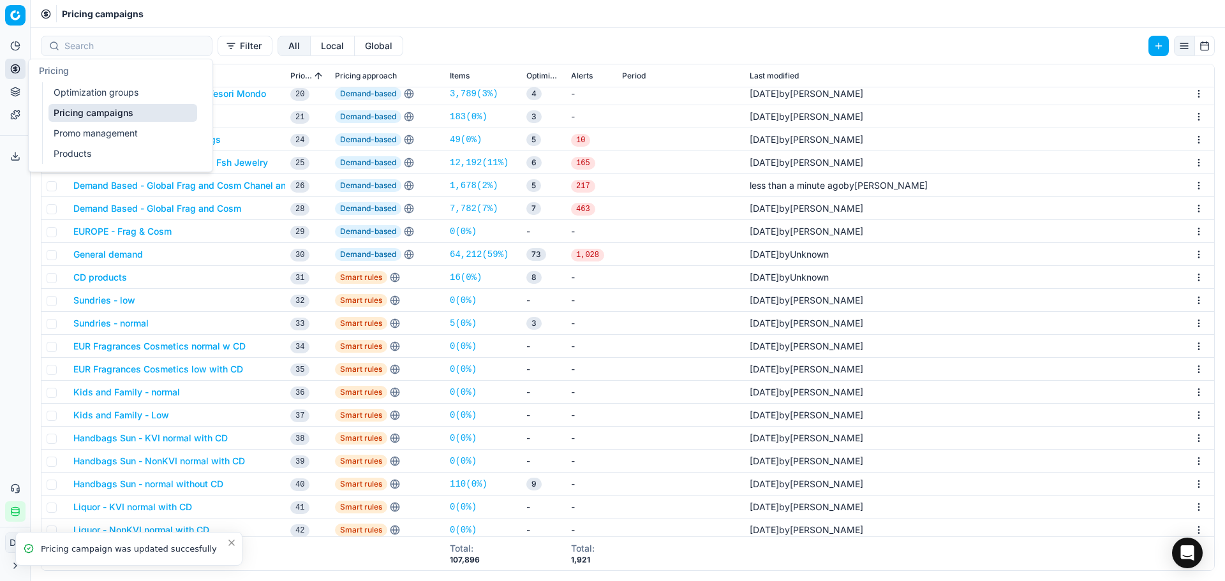
click at [85, 97] on link "Optimization groups" at bounding box center [122, 93] width 149 height 18
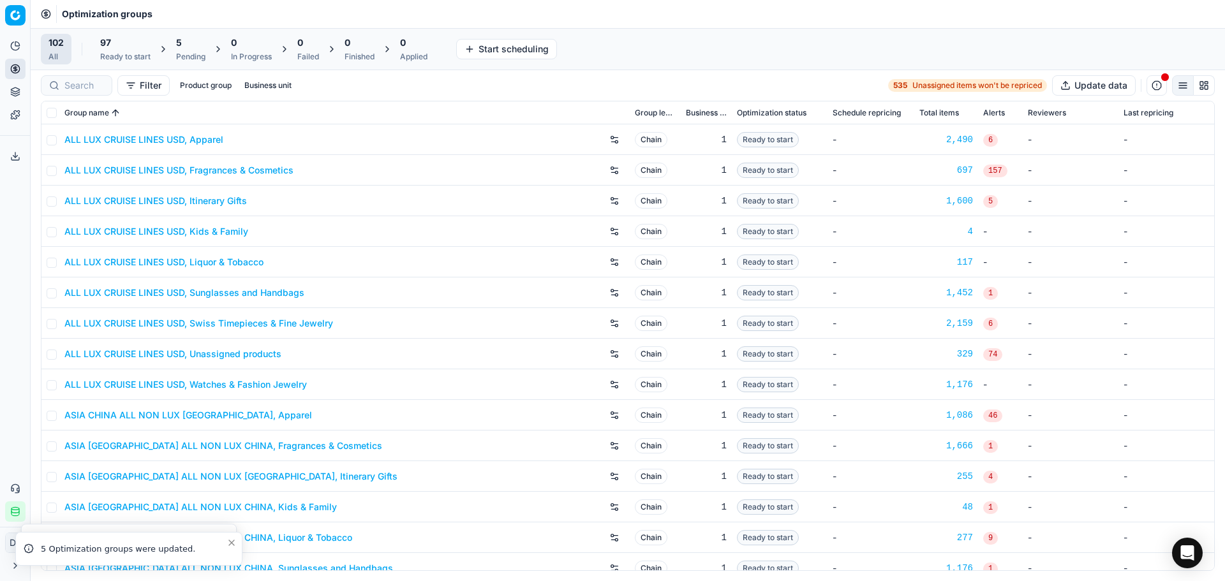
click at [186, 53] on div "Pending" at bounding box center [190, 57] width 29 height 10
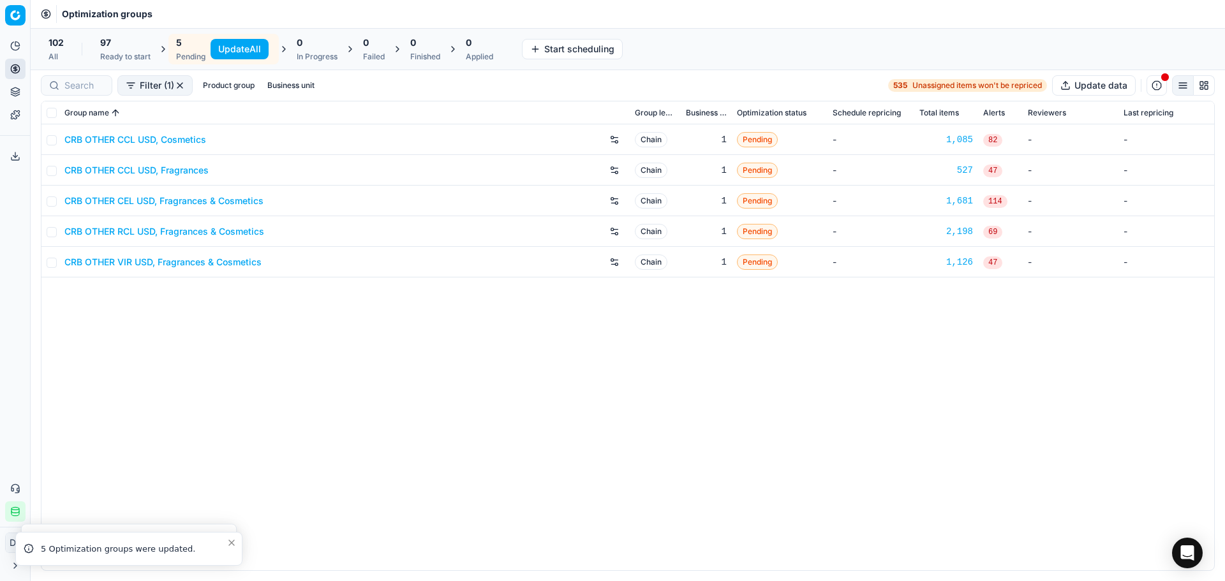
click at [170, 202] on link "CRB OTHER CEL USD, Fragrances & Cosmetics" at bounding box center [163, 201] width 199 height 13
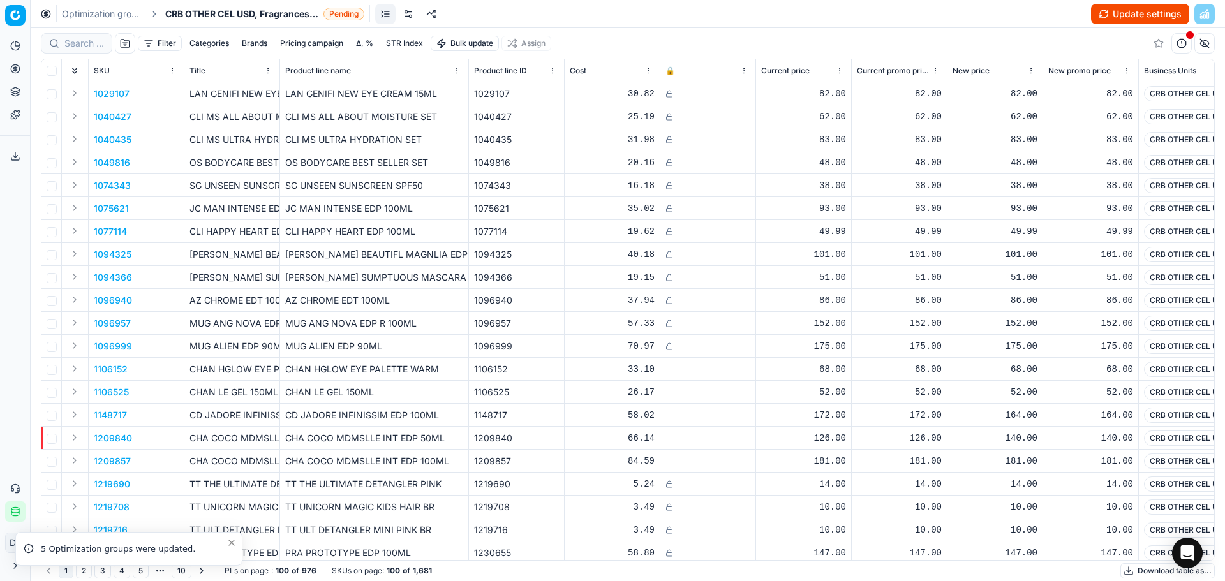
click at [1122, 15] on button "Update settings" at bounding box center [1140, 14] width 98 height 20
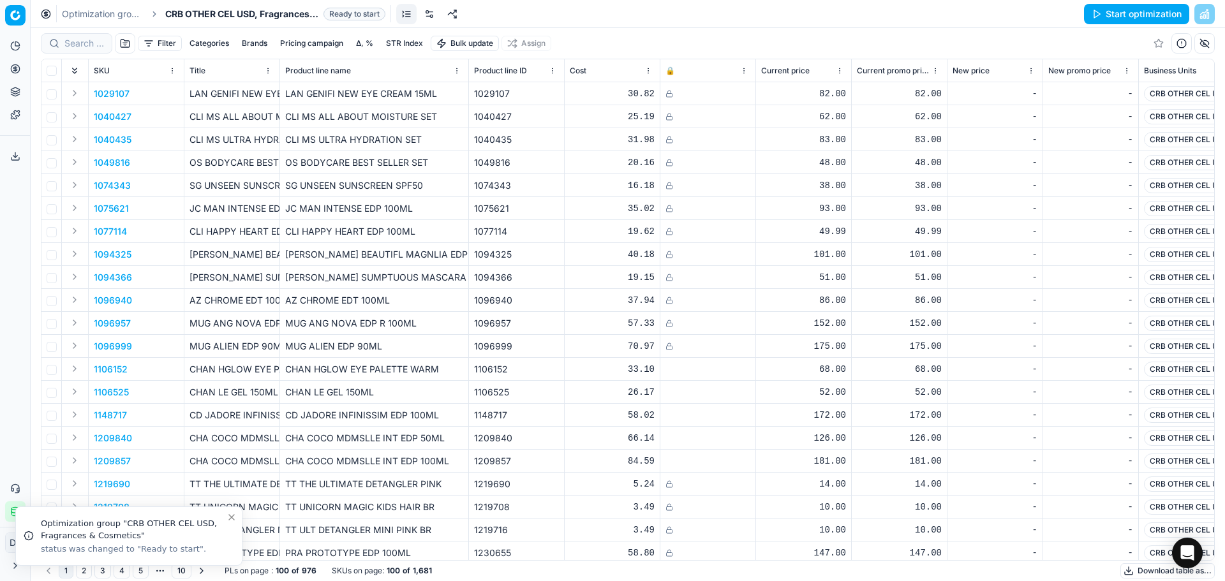
click at [1123, 22] on button "Start optimization" at bounding box center [1136, 14] width 105 height 20
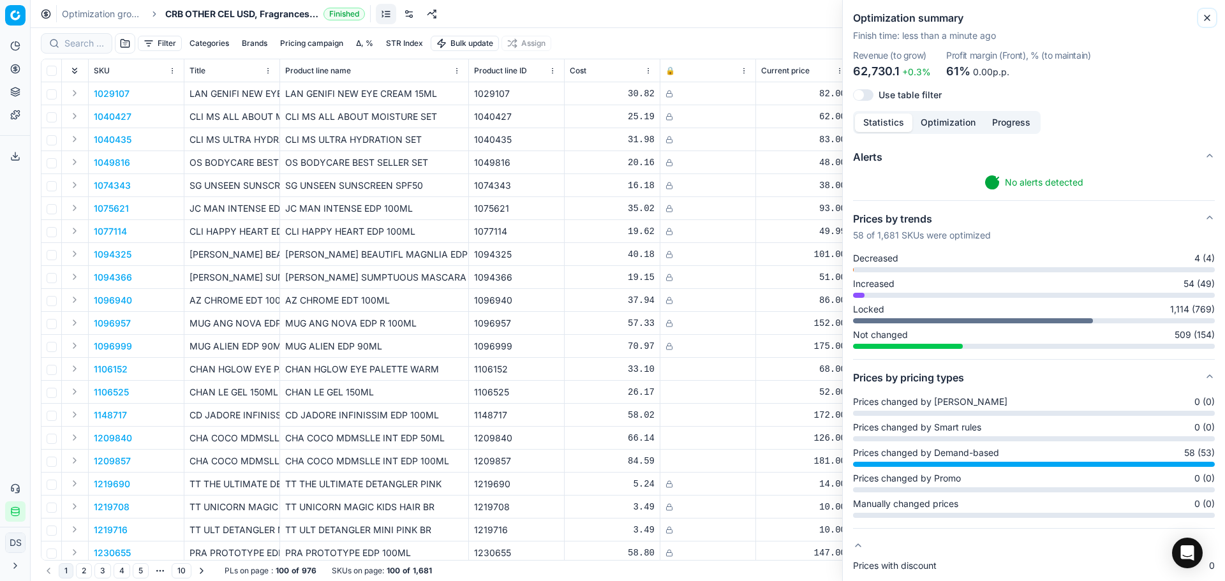
drag, startPoint x: 1206, startPoint y: 16, endPoint x: 1177, endPoint y: 28, distance: 31.2
click at [1207, 17] on icon "button" at bounding box center [1207, 18] width 10 height 10
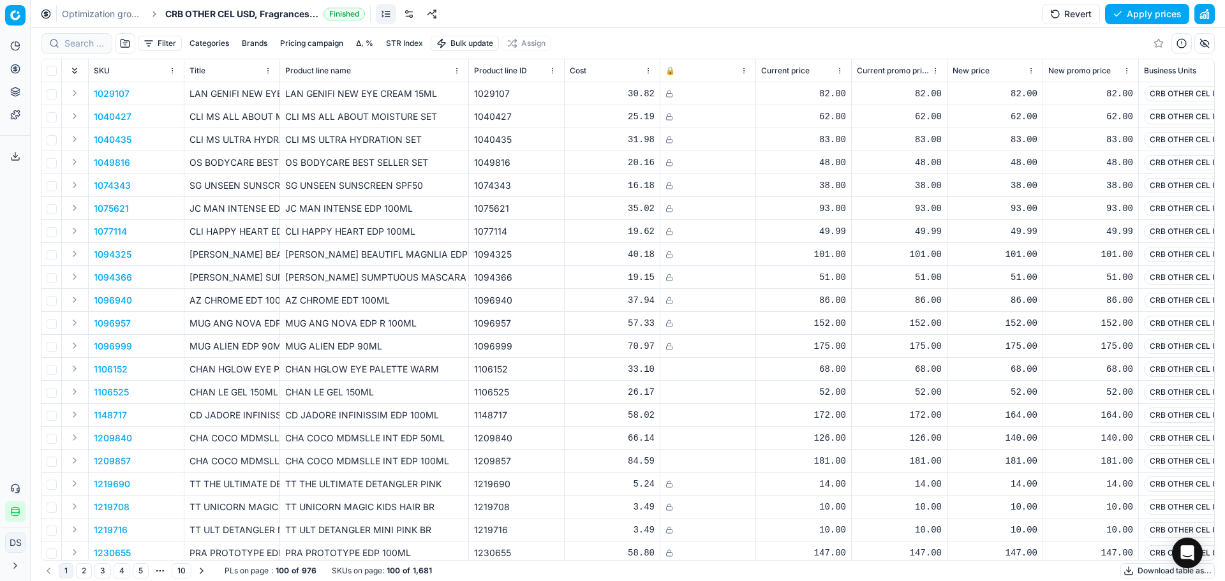
click at [12, 66] on icon at bounding box center [15, 69] width 10 height 10
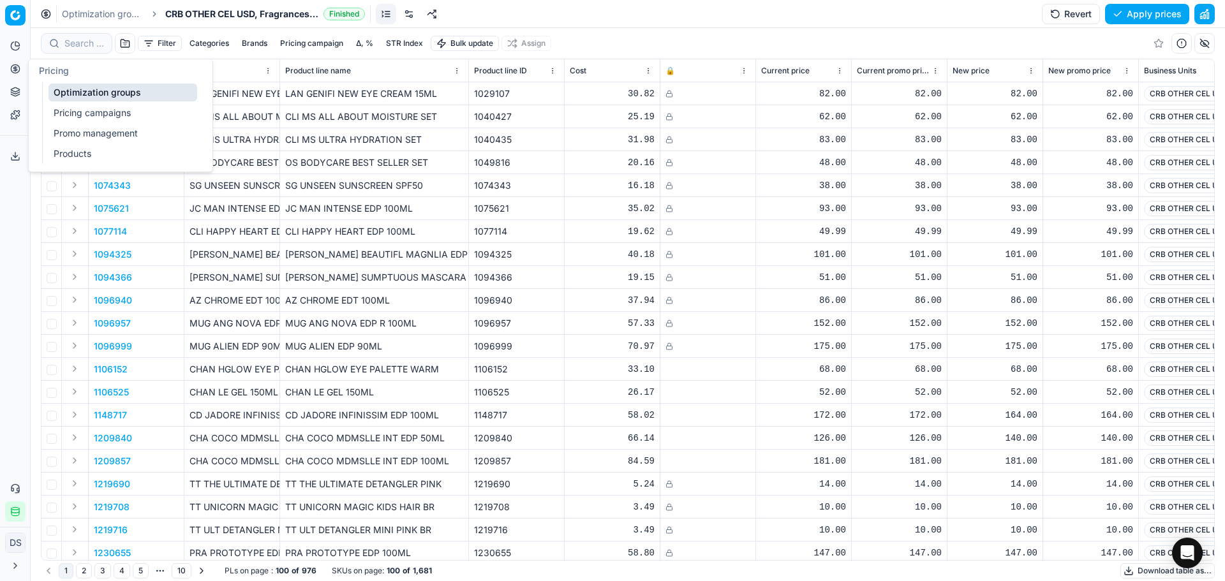
click at [109, 112] on link "Pricing campaigns" at bounding box center [122, 113] width 149 height 18
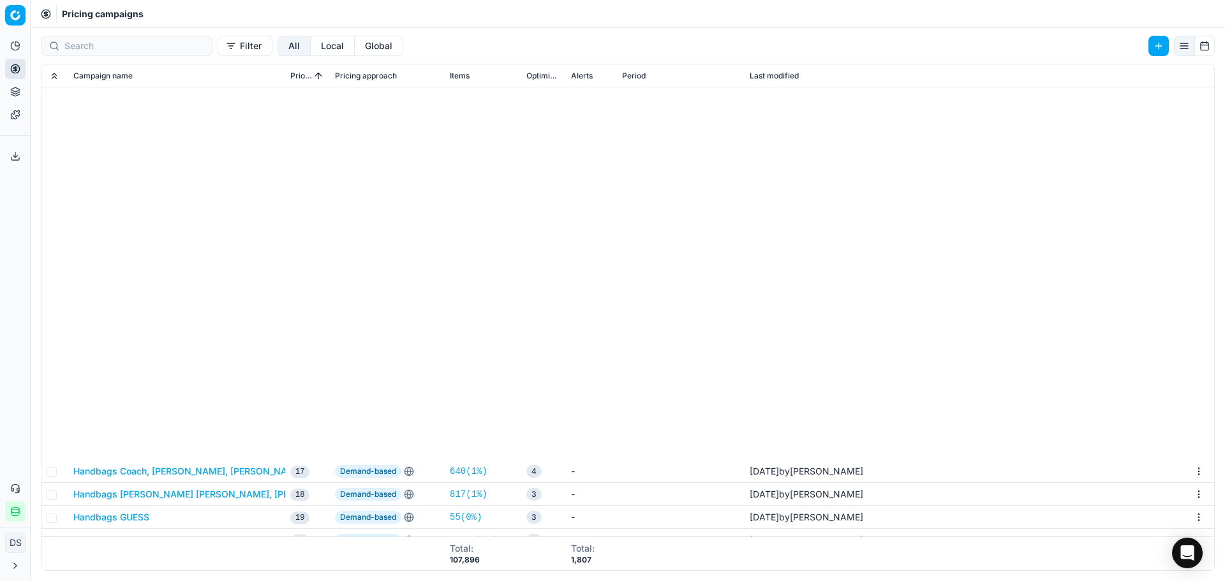
scroll to position [447, 0]
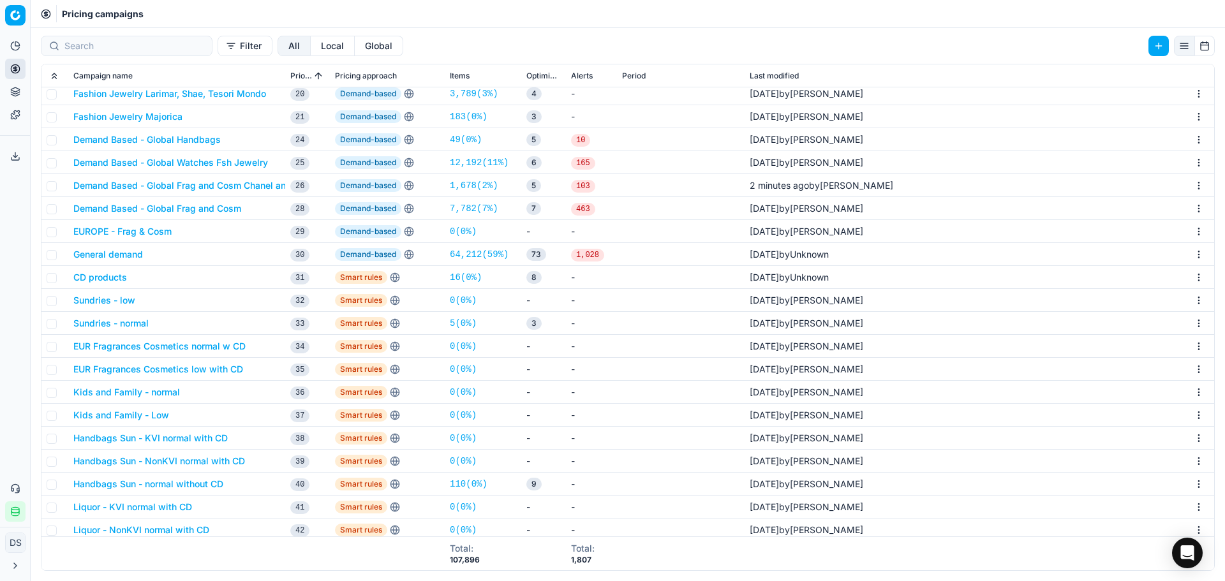
click at [266, 184] on button "Demand Based - Global Frag and Cosm Chanel and Dior" at bounding box center [192, 185] width 238 height 13
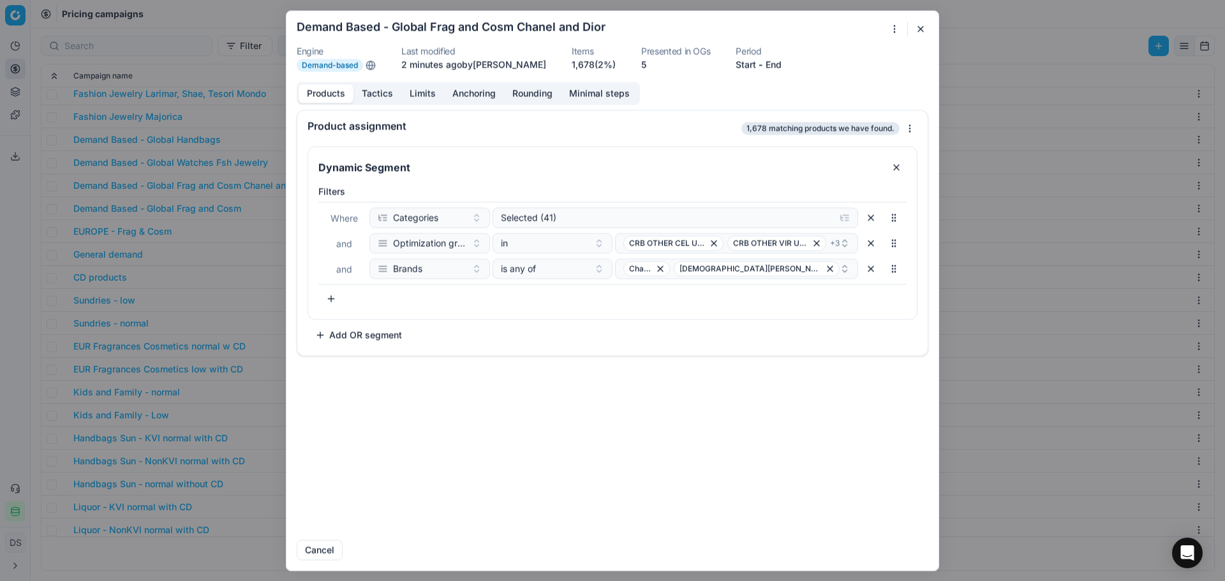
click at [372, 94] on button "Tactics" at bounding box center [377, 93] width 48 height 19
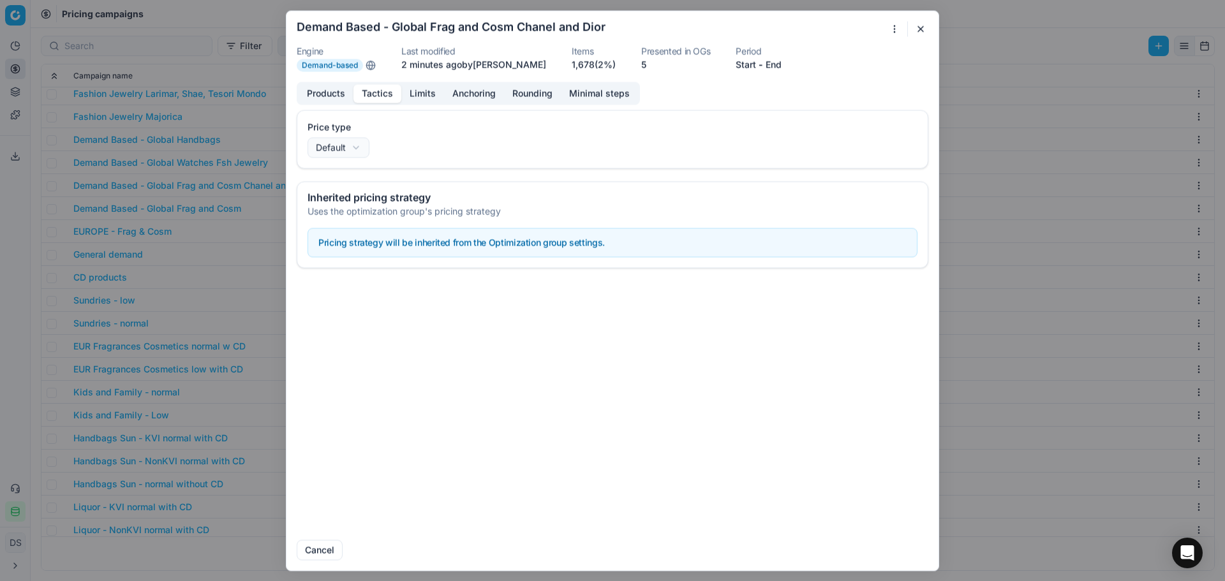
click at [414, 96] on button "Limits" at bounding box center [422, 93] width 43 height 19
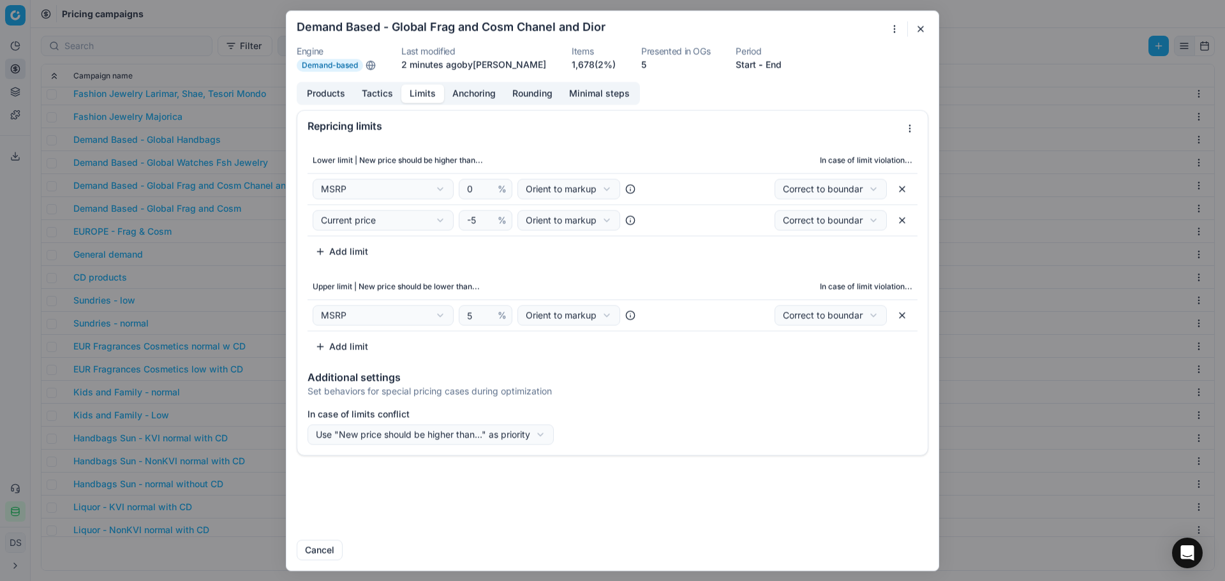
click at [350, 354] on button "Add limit" at bounding box center [342, 346] width 68 height 20
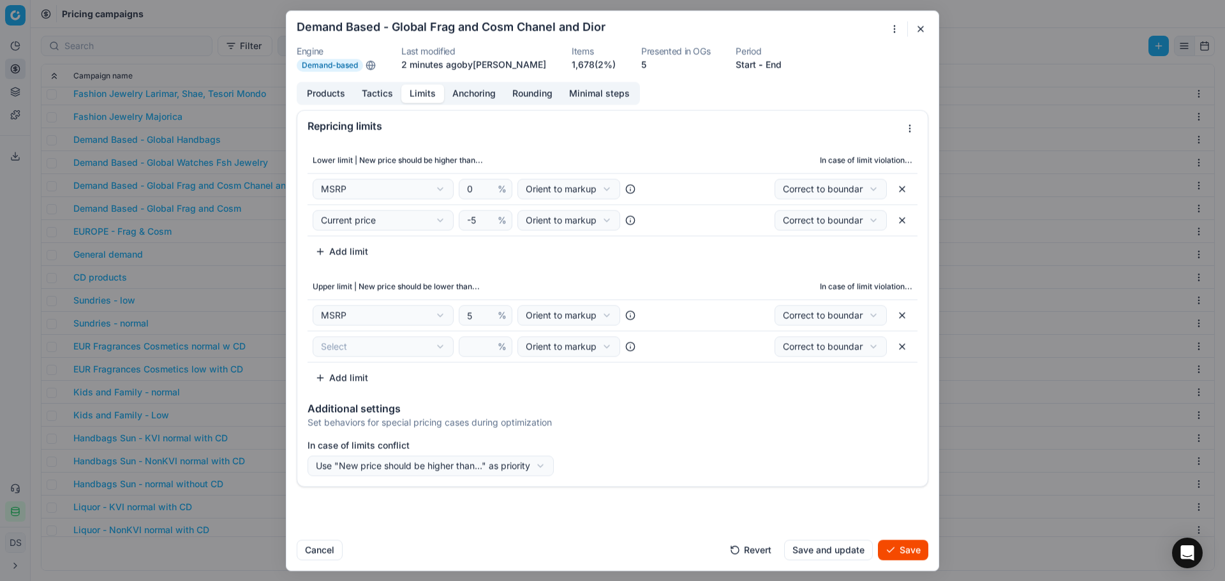
click at [629, 223] on icon at bounding box center [630, 220] width 10 height 10
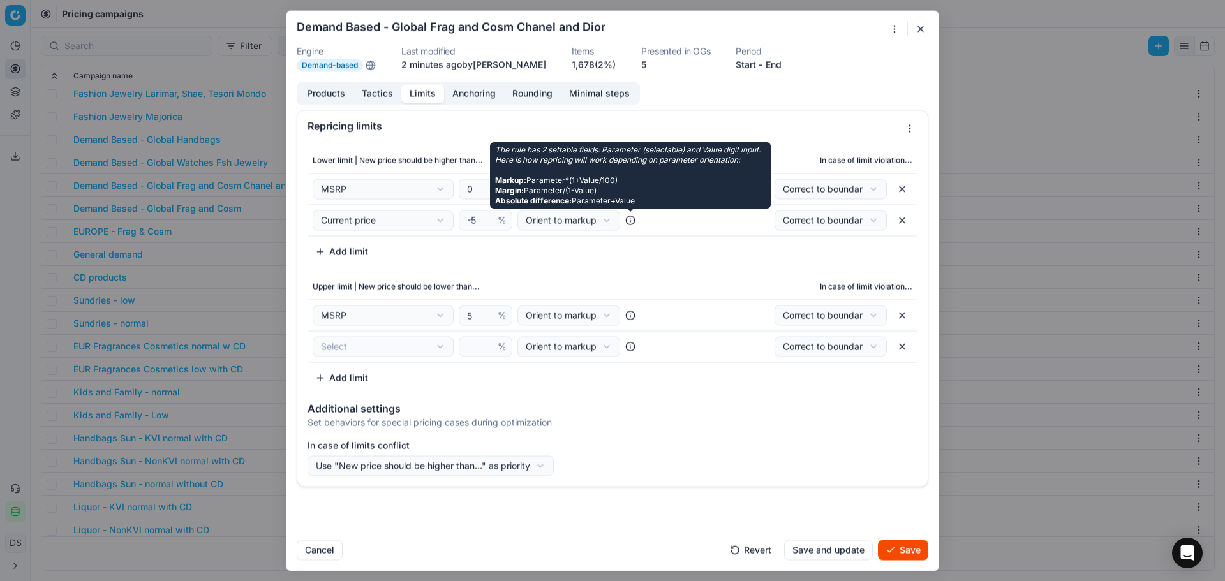
click at [629, 223] on icon at bounding box center [630, 220] width 10 height 10
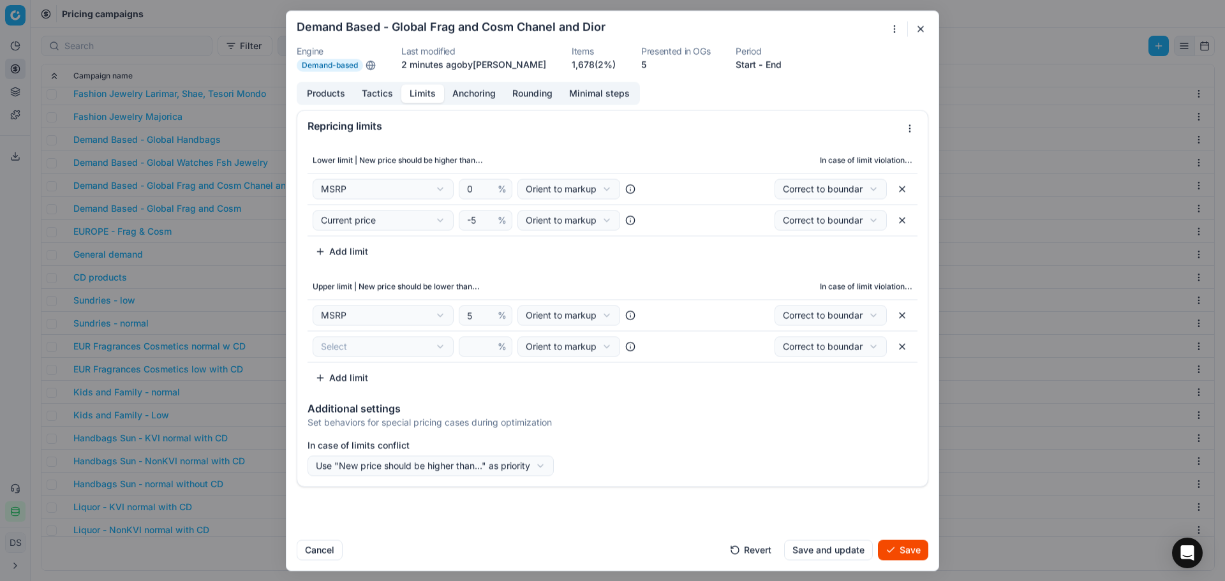
click at [671, 228] on div "Correct to boundary Correct to boundary Just highlight" at bounding box center [791, 220] width 244 height 20
click at [871, 160] on th "In case of limit violation..." at bounding box center [791, 160] width 254 height 26
click at [405, 343] on div "We are saving PC settings. Please wait, it should take a few minutes Demand Bas…" at bounding box center [612, 290] width 1225 height 581
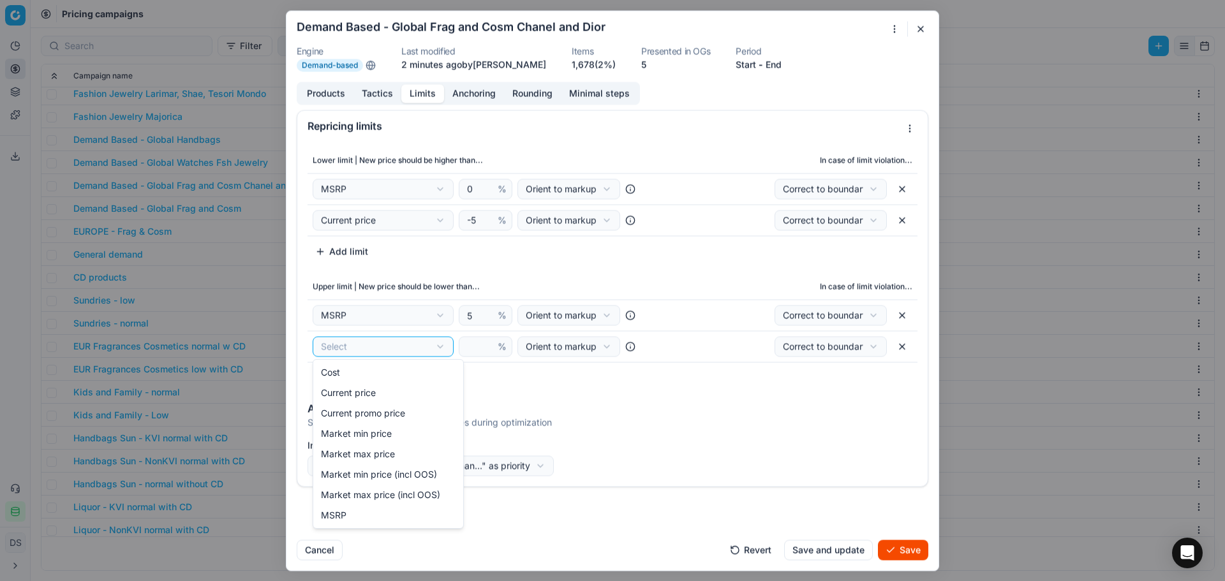
select select "last_price"
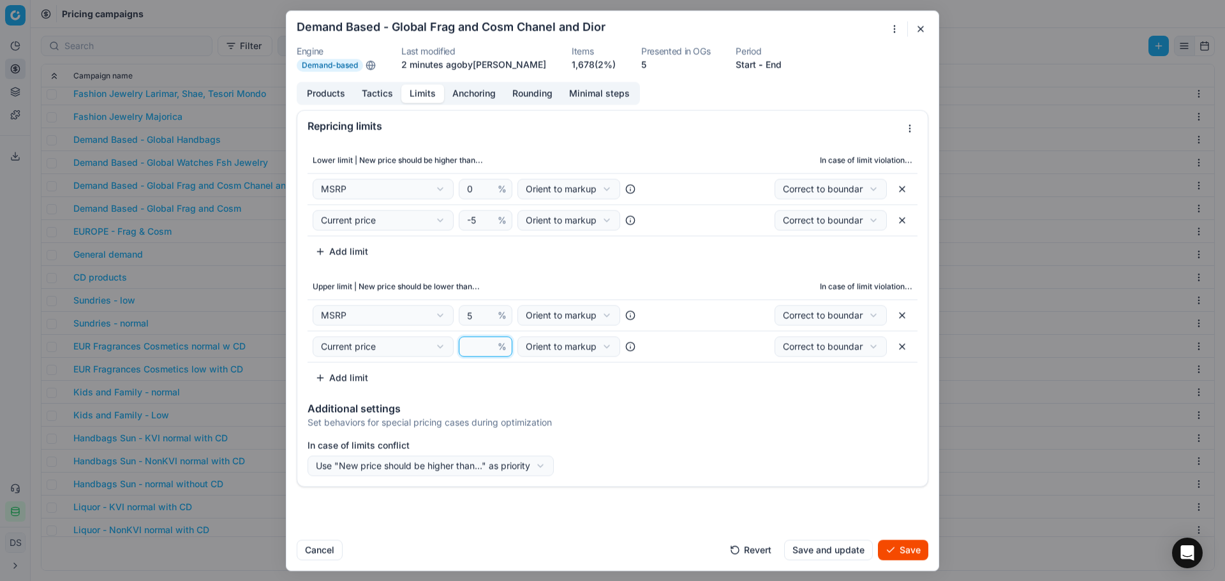
click at [469, 344] on input "number" at bounding box center [479, 346] width 31 height 19
type input "5"
click at [778, 400] on div "Additional settings Set behaviors for special pricing cases during optimization" at bounding box center [612, 413] width 630 height 41
click at [904, 188] on button "button" at bounding box center [902, 189] width 20 height 20
select select "last_price"
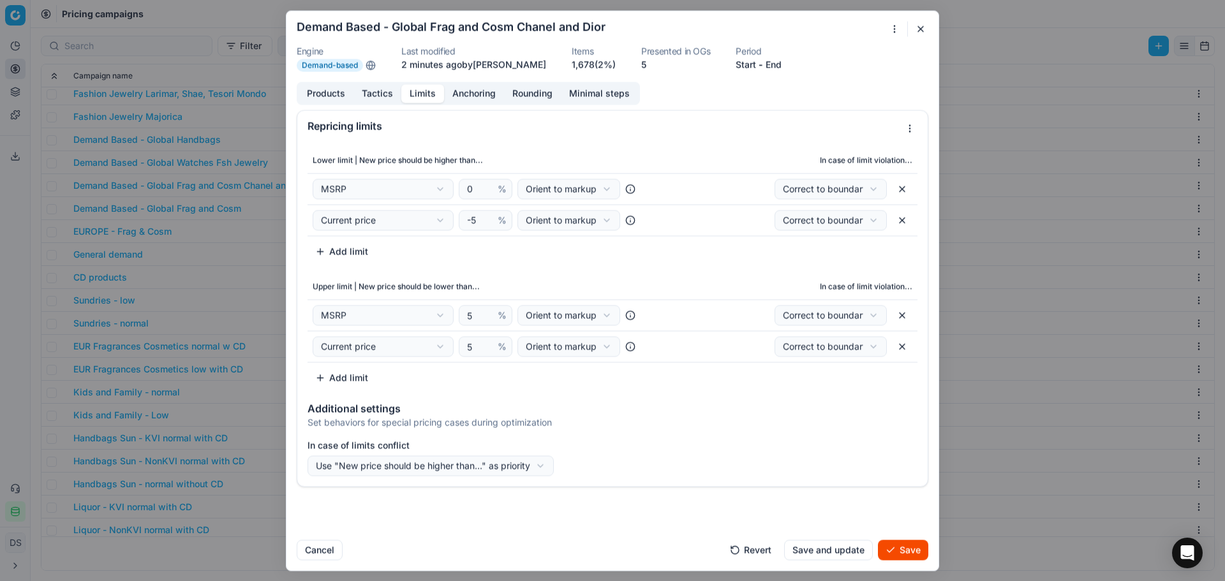
type input "-5"
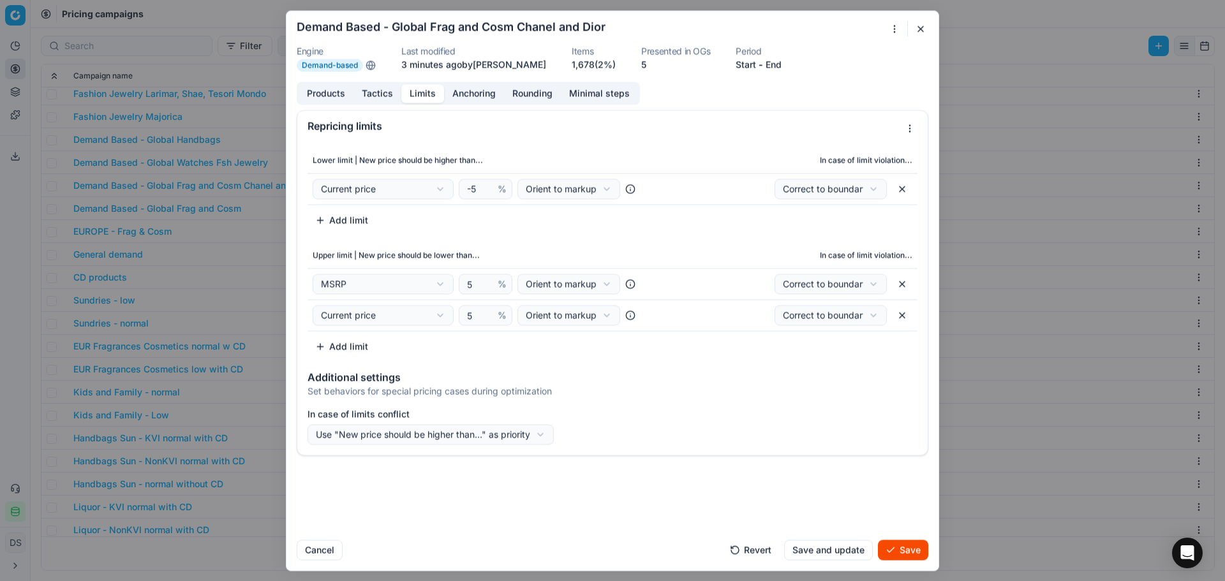
click at [359, 219] on button "Add limit" at bounding box center [342, 220] width 68 height 20
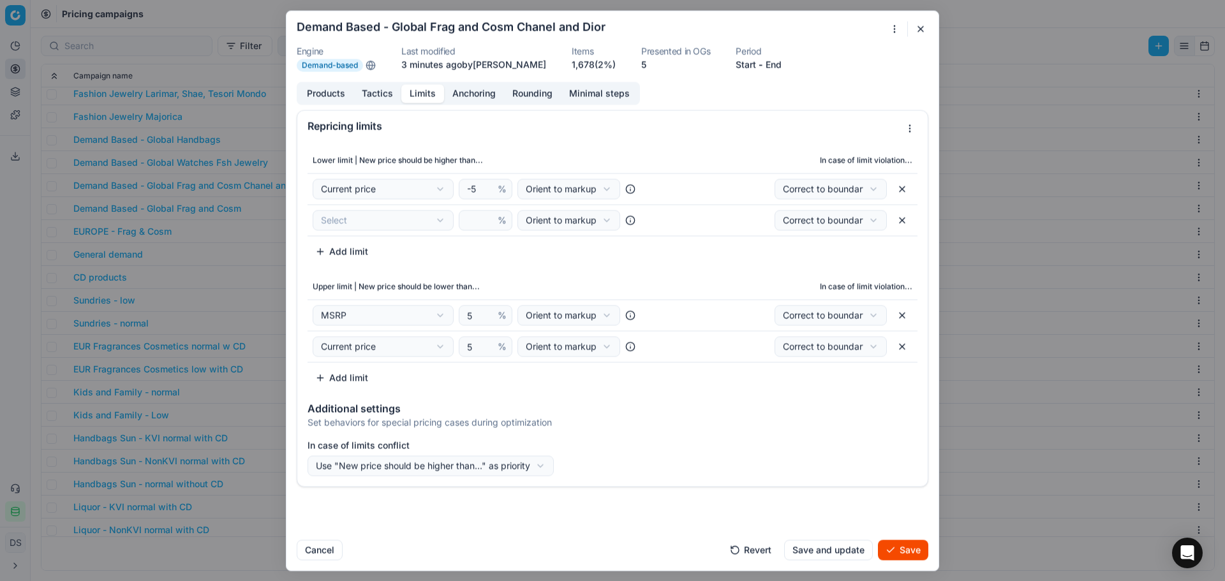
click at [382, 221] on div "We are saving PC settings. Please wait, it should take a few minutes Demand Bas…" at bounding box center [612, 290] width 1225 height 581
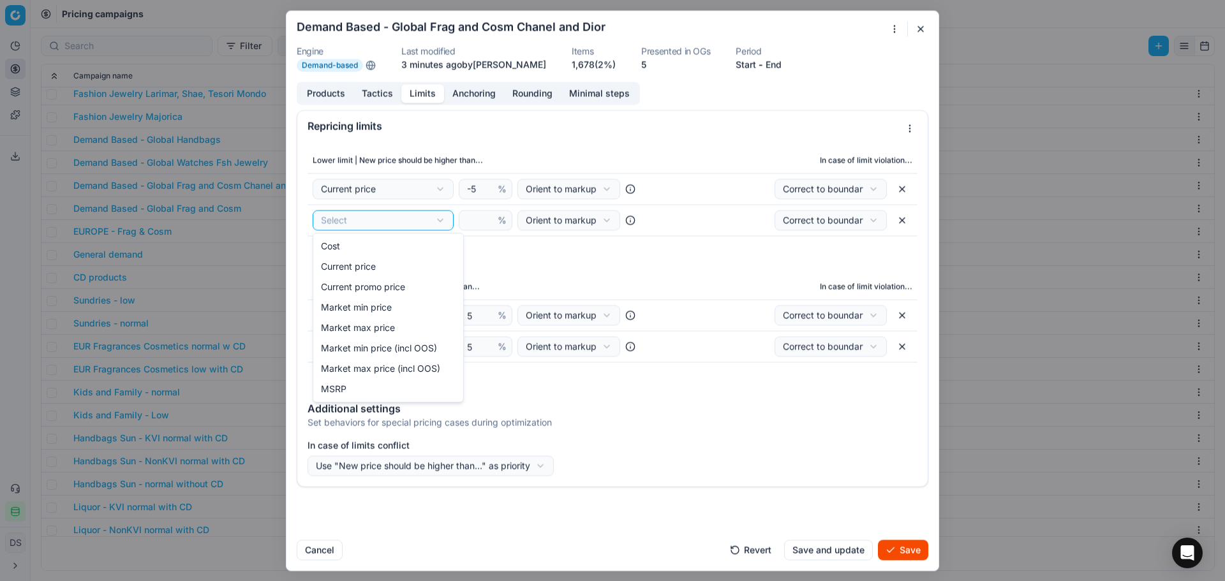
select select "msrp"
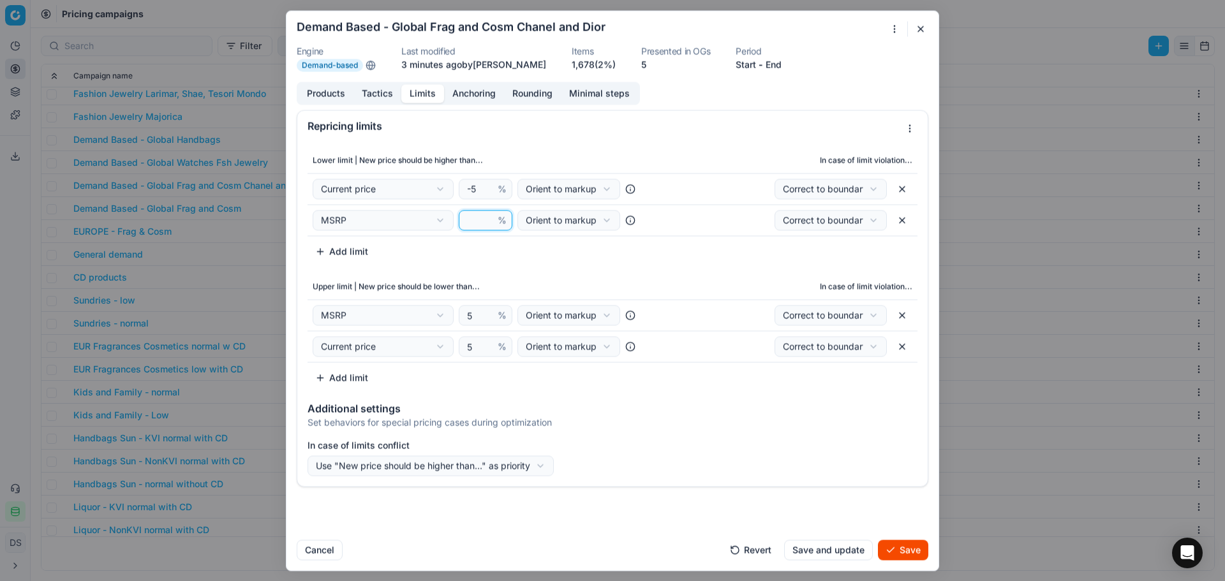
click at [472, 219] on input "number" at bounding box center [479, 220] width 31 height 19
type input "0"
click at [681, 267] on div "Lower limit | New price should be higher than... In case of limit violation... …" at bounding box center [612, 267] width 630 height 251
click at [904, 316] on button "button" at bounding box center [902, 315] width 20 height 20
select select "last_price"
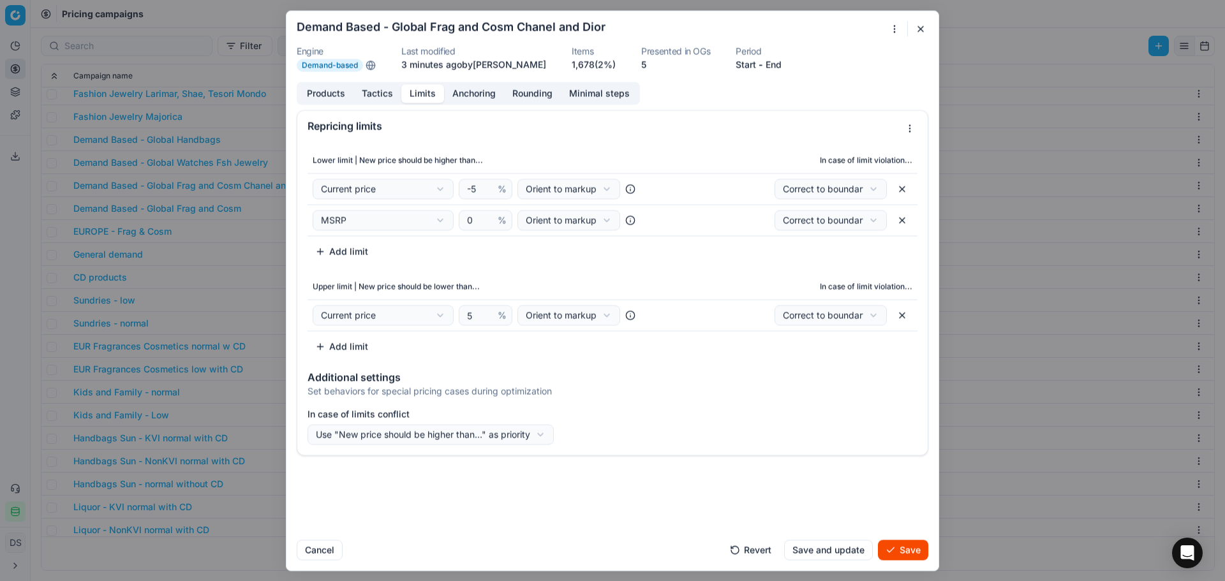
click at [323, 345] on button "Add limit" at bounding box center [342, 346] width 68 height 20
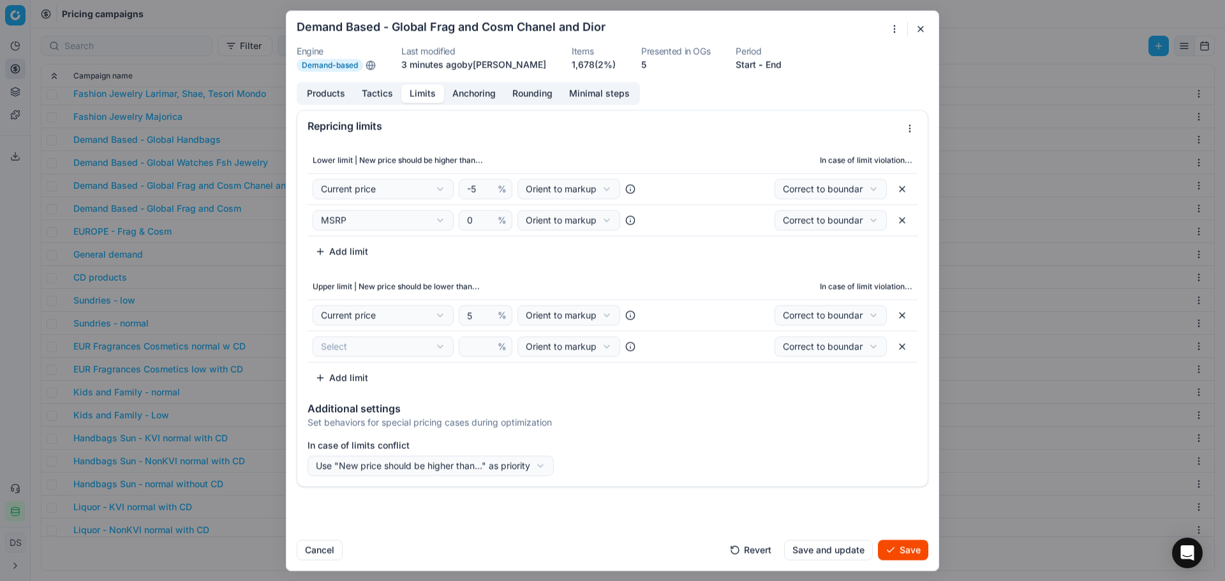
click at [343, 355] on div "We are saving PC settings. Please wait, it should take a few minutes Demand Bas…" at bounding box center [612, 290] width 1225 height 581
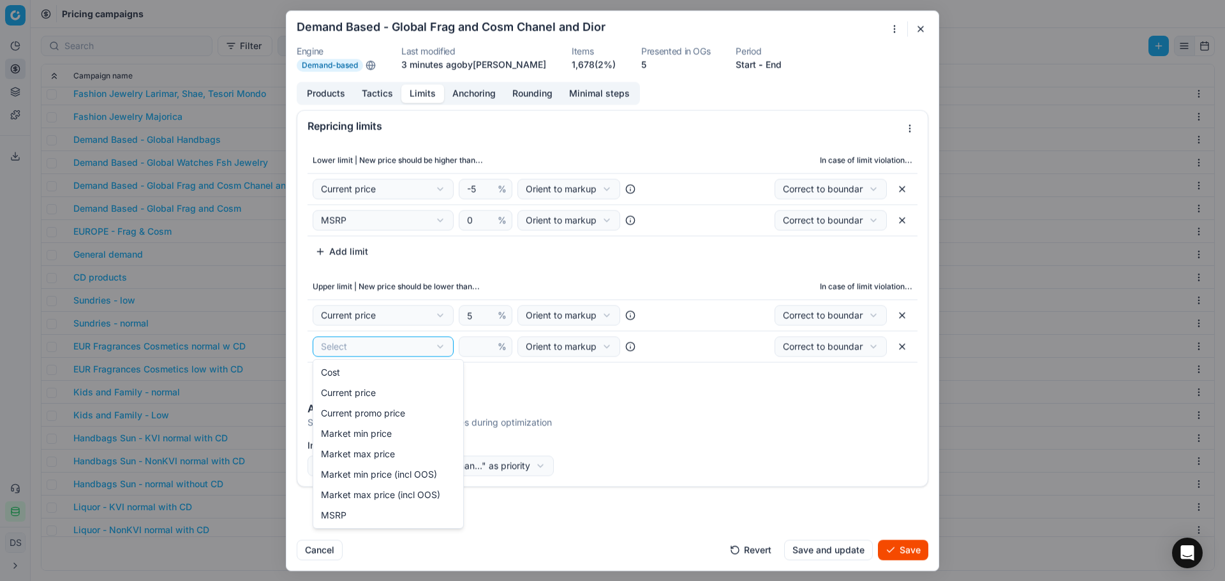
select select "msrp"
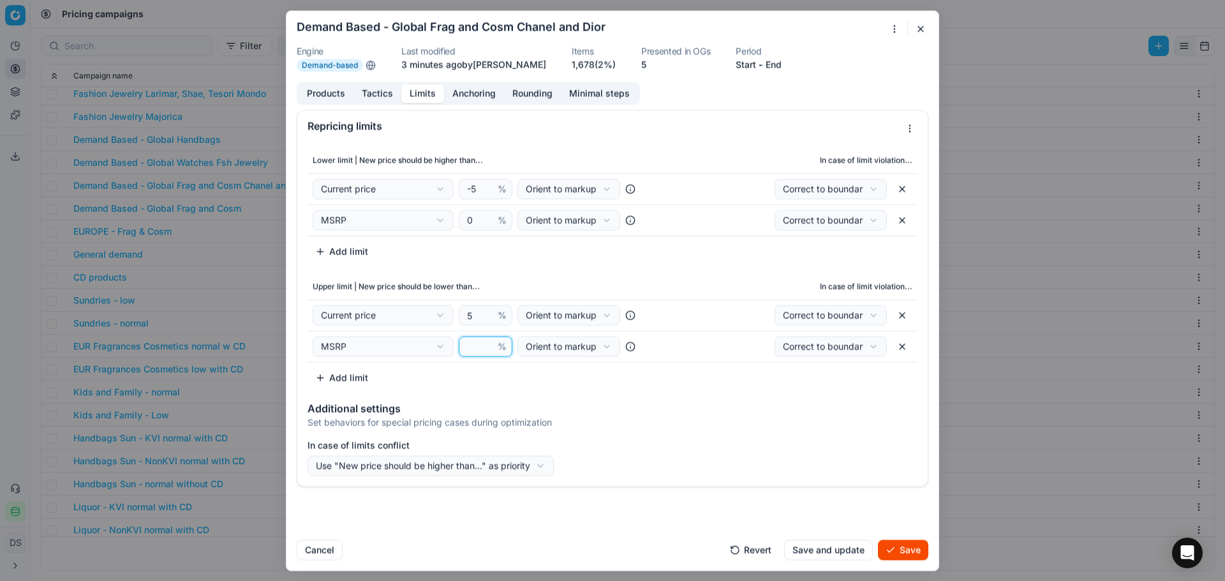
click at [468, 345] on input "number" at bounding box center [479, 346] width 31 height 19
type input "5"
click at [921, 553] on button "Save" at bounding box center [903, 550] width 50 height 20
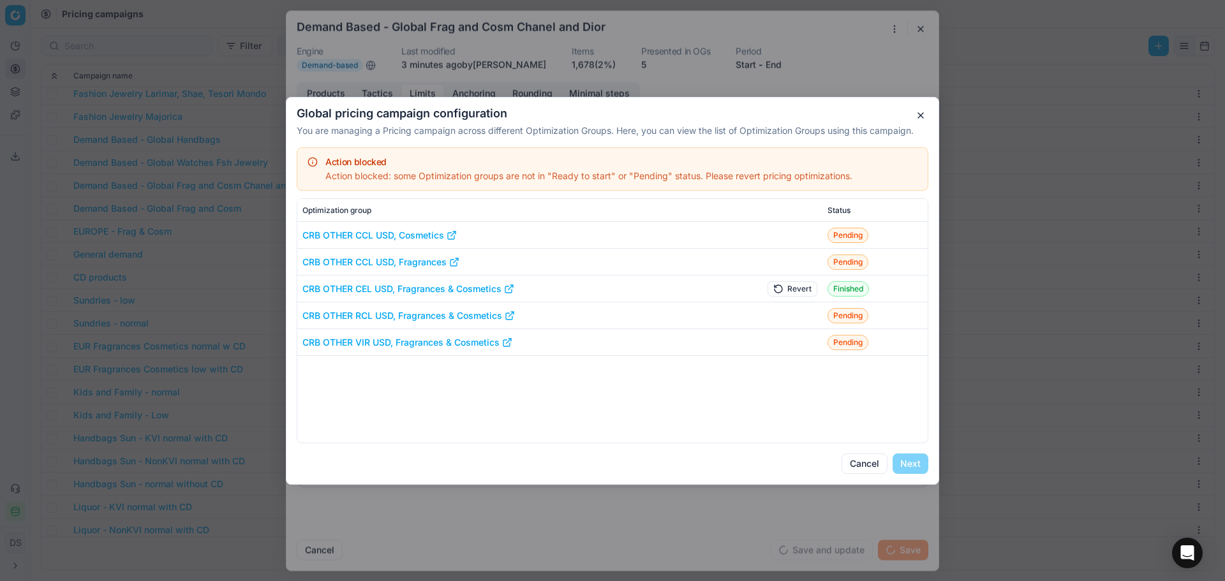
click at [807, 286] on button "Revert" at bounding box center [793, 288] width 50 height 15
